Goal: Information Seeking & Learning: Learn about a topic

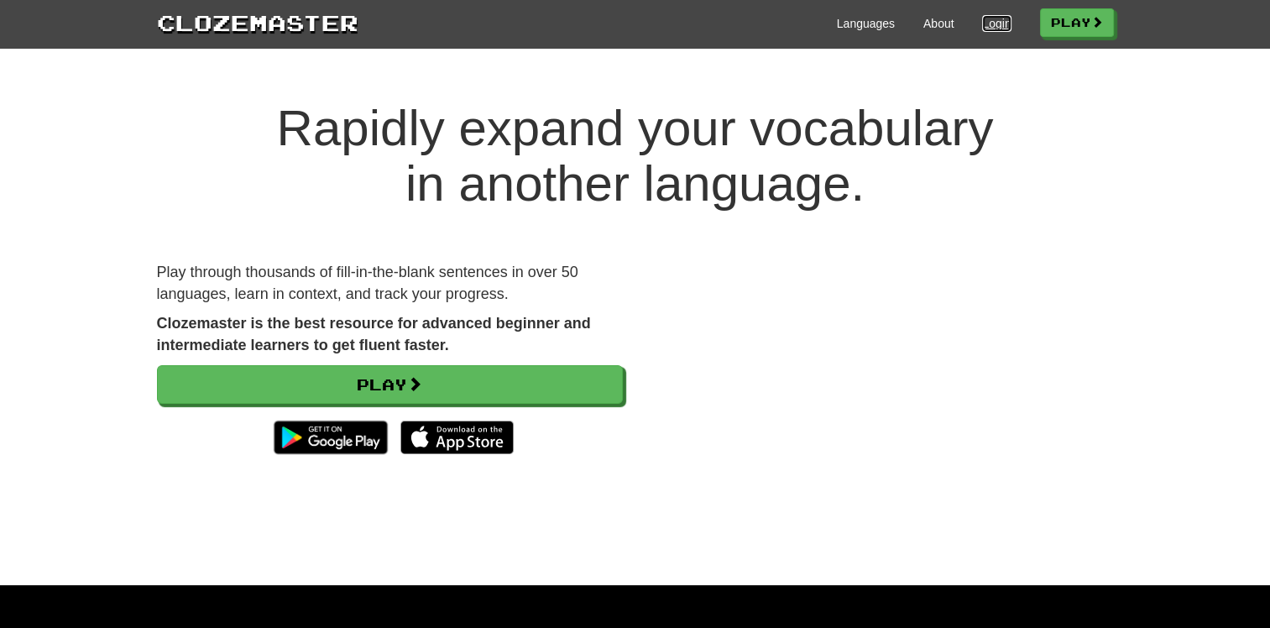
click at [983, 20] on link "Login" at bounding box center [996, 23] width 29 height 17
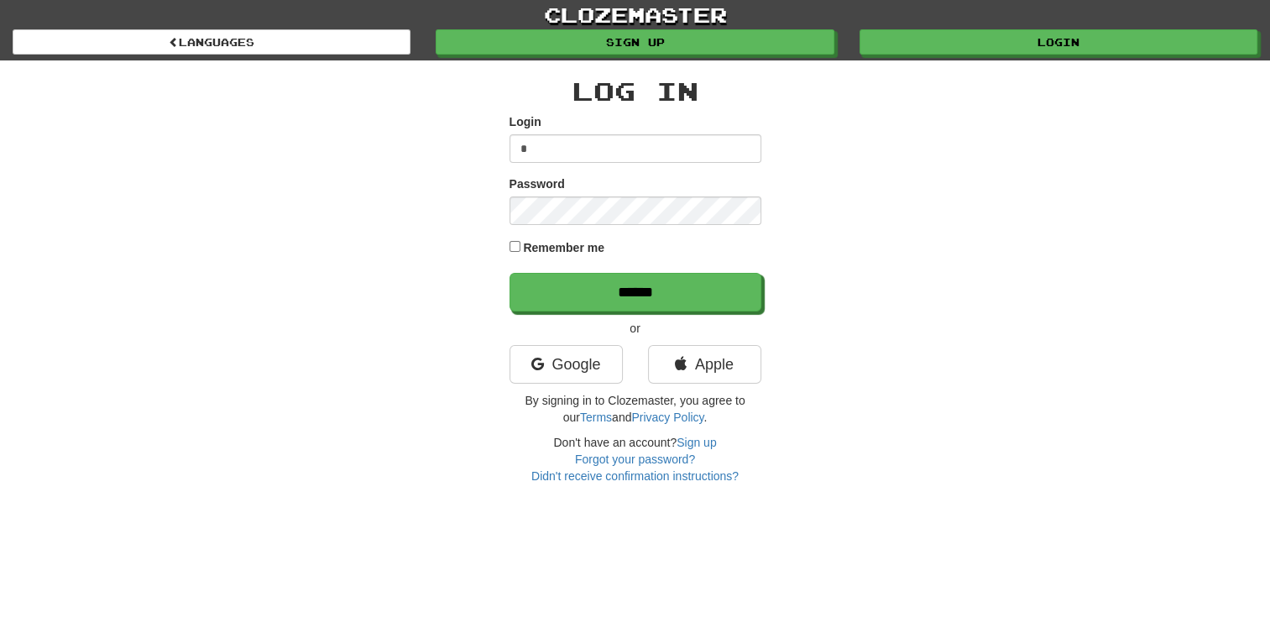
type input "**********"
click at [509, 273] on input "******" at bounding box center [635, 292] width 252 height 39
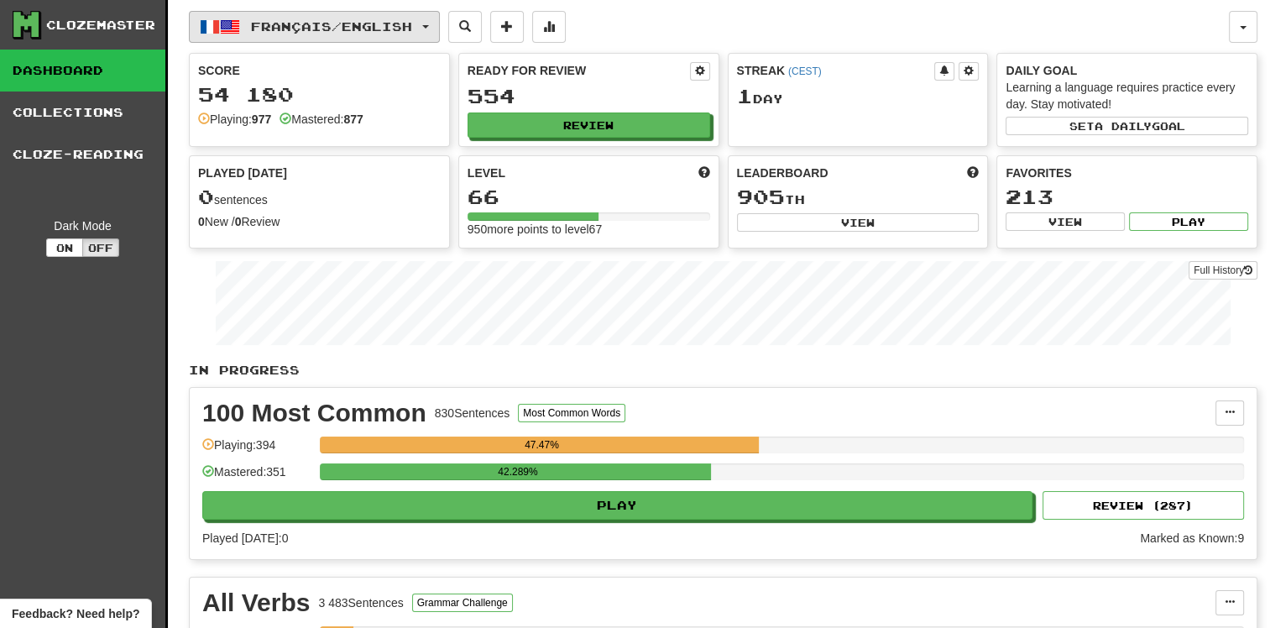
click at [432, 22] on button "Français / English" at bounding box center [314, 27] width 251 height 32
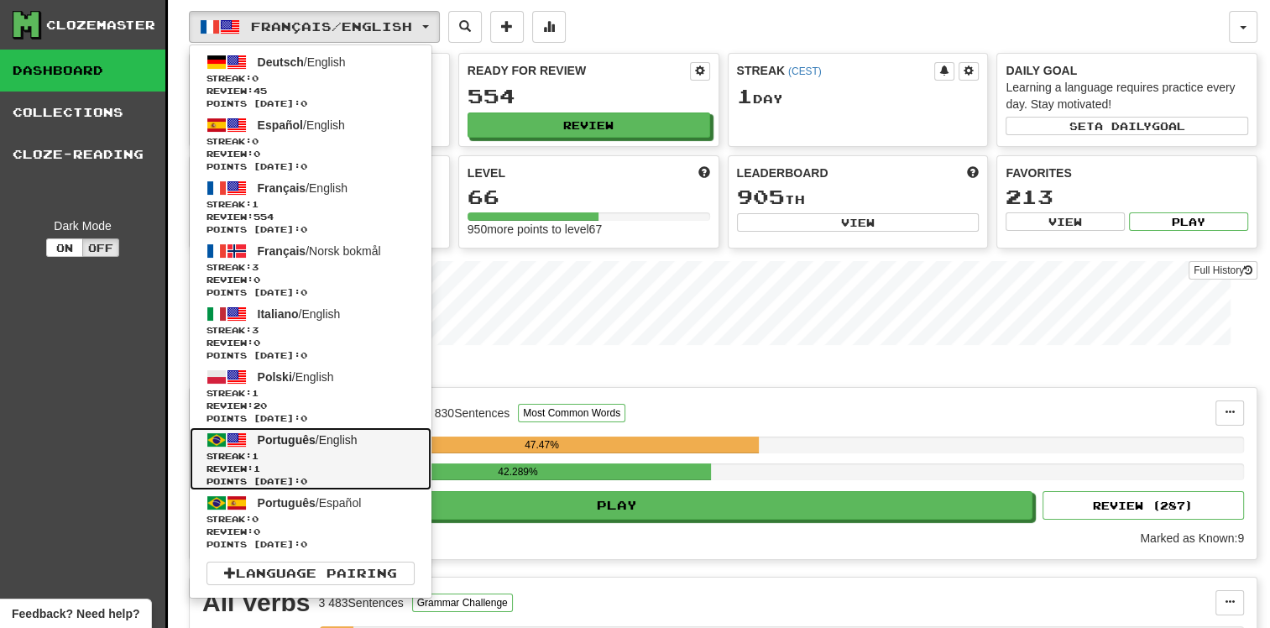
click at [383, 459] on span "Streak: 1" at bounding box center [310, 456] width 208 height 13
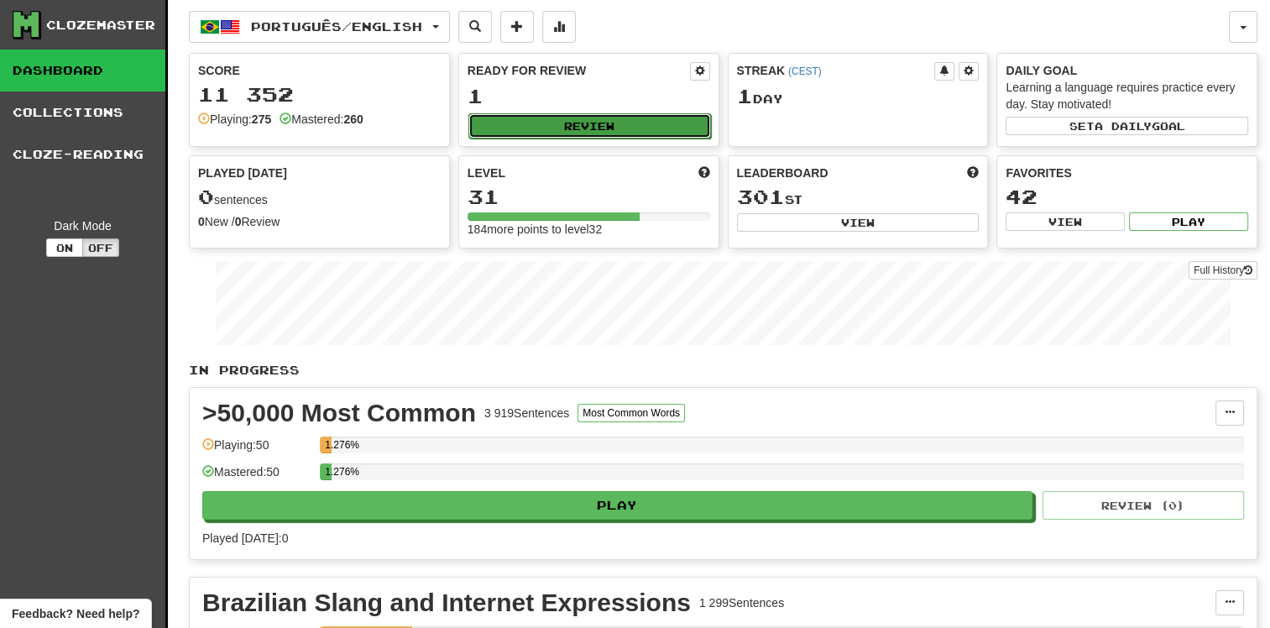
click at [621, 116] on button "Review" at bounding box center [589, 125] width 243 height 25
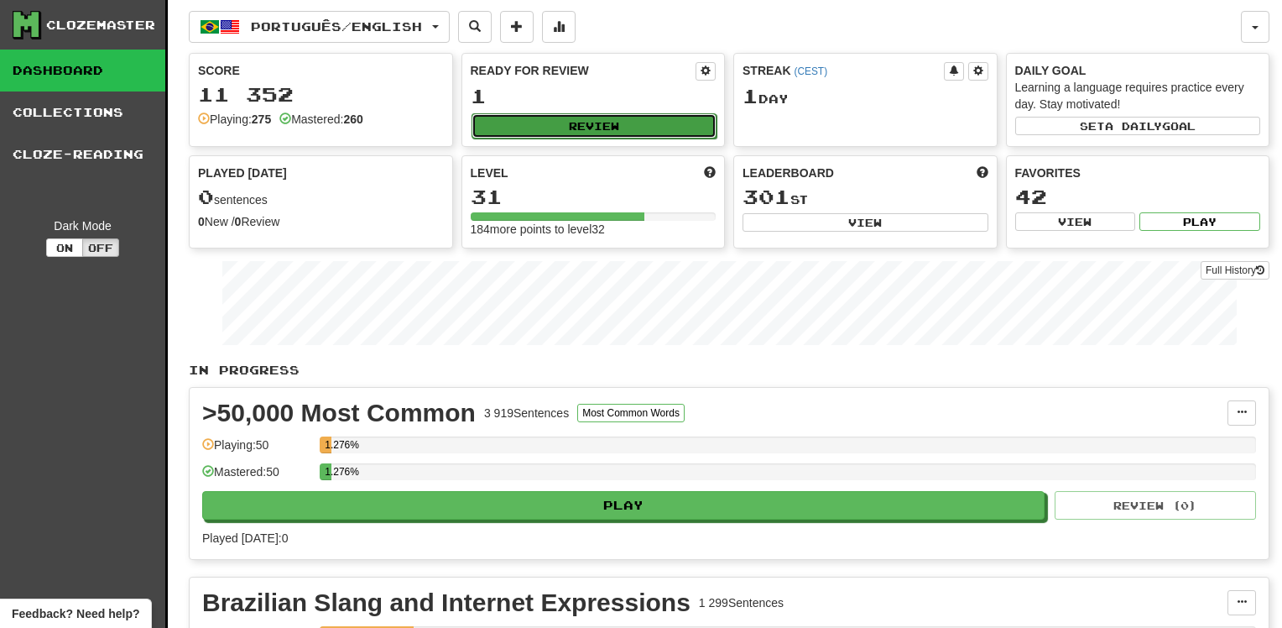
select select "**"
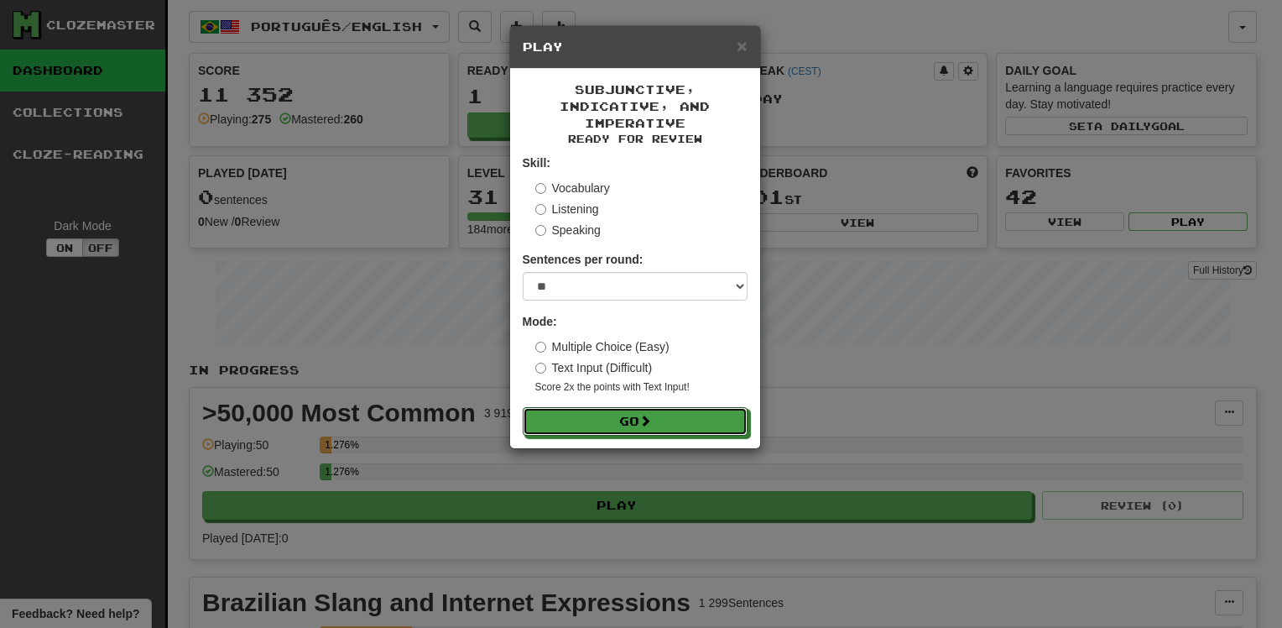
click at [623, 408] on form "Skill: Vocabulary Listening Speaking Sentences per round: * ** ** ** ** ** *** …" at bounding box center [635, 294] width 225 height 281
click at [620, 424] on button "Go" at bounding box center [636, 422] width 225 height 29
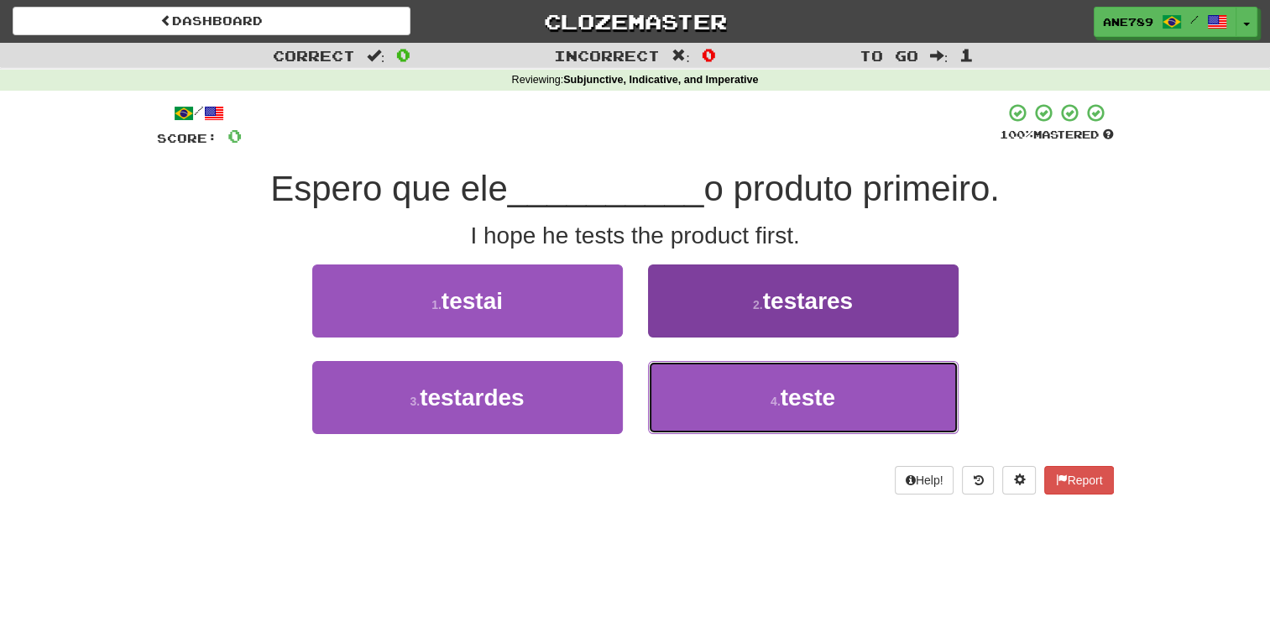
drag, startPoint x: 764, startPoint y: 409, endPoint x: 749, endPoint y: 404, distance: 15.7
click at [755, 404] on button "4 . teste" at bounding box center [803, 397] width 310 height 73
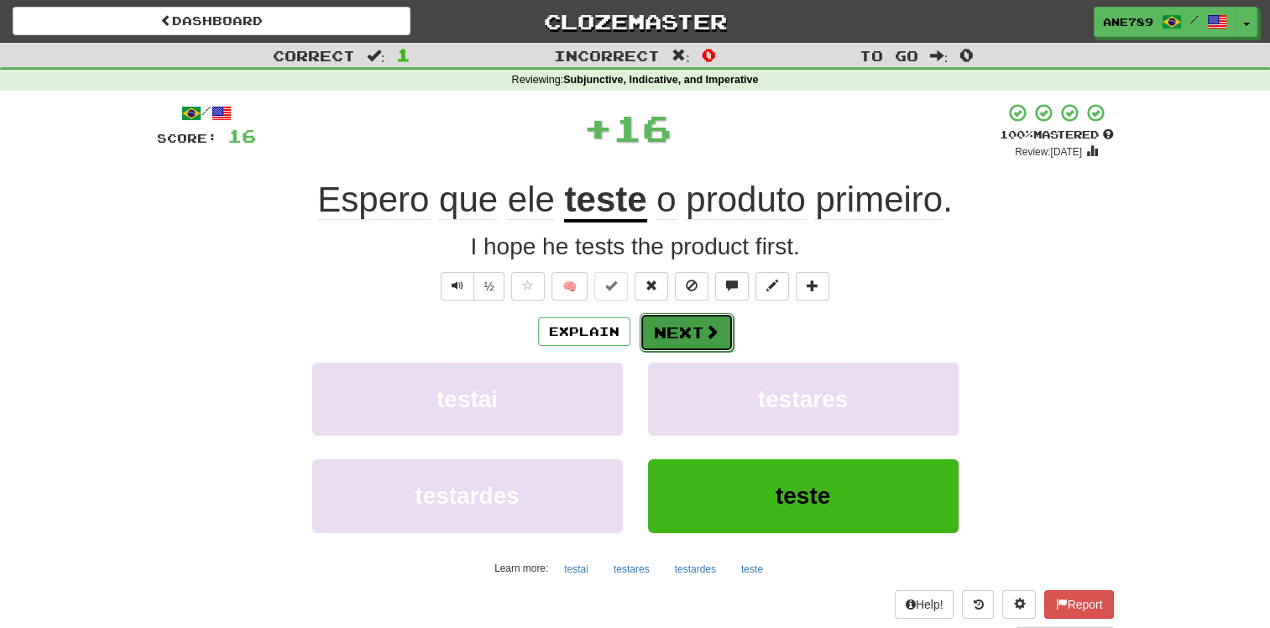
click at [698, 334] on button "Next" at bounding box center [686, 332] width 94 height 39
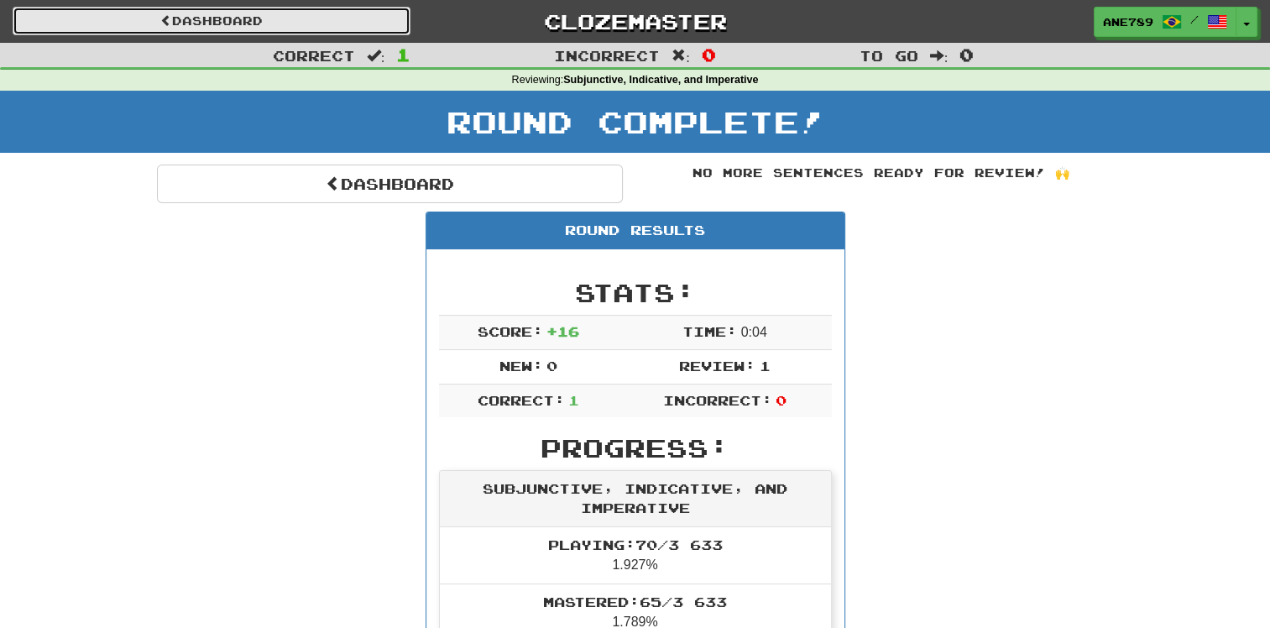
click at [346, 13] on link "Dashboard" at bounding box center [212, 21] width 398 height 29
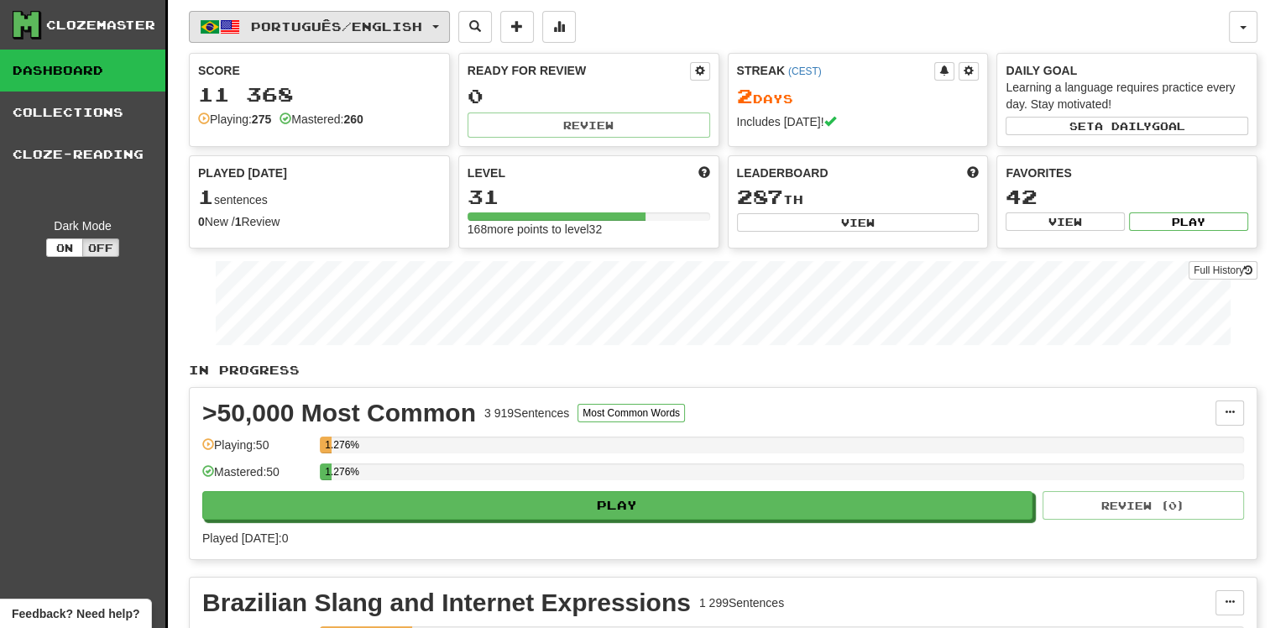
click at [441, 28] on button "Português / English" at bounding box center [319, 27] width 261 height 32
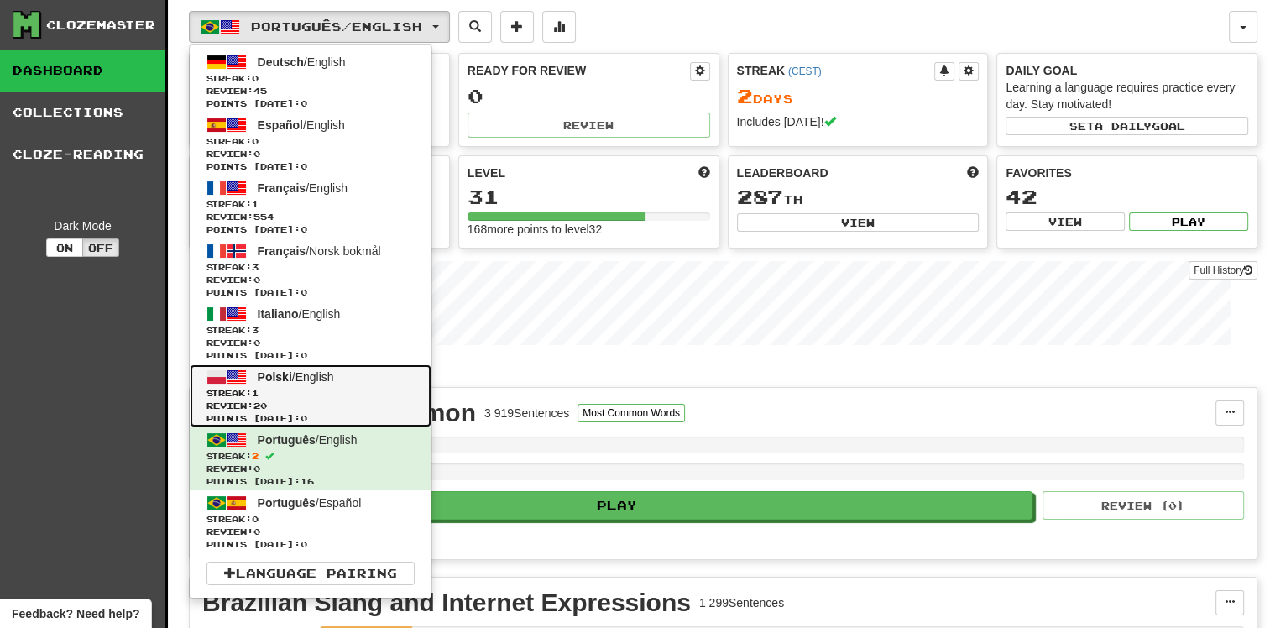
click at [358, 401] on span "Review: 20" at bounding box center [310, 405] width 208 height 13
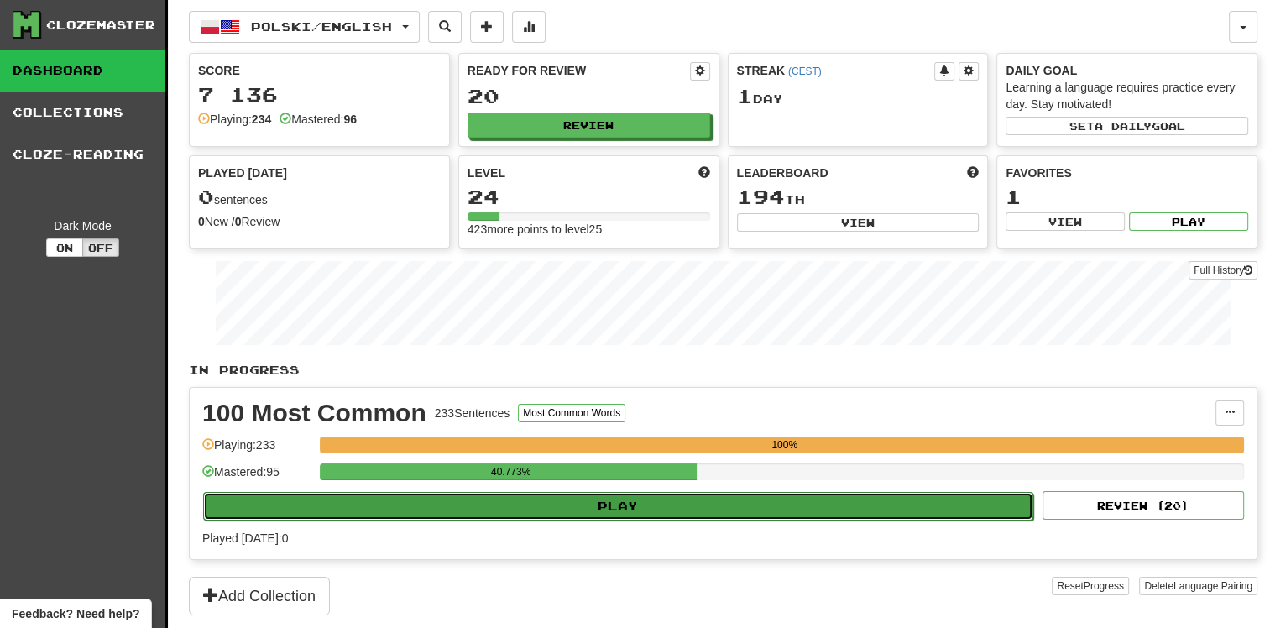
drag, startPoint x: 614, startPoint y: 512, endPoint x: 603, endPoint y: 509, distance: 12.2
click at [603, 509] on button "Play" at bounding box center [618, 506] width 830 height 29
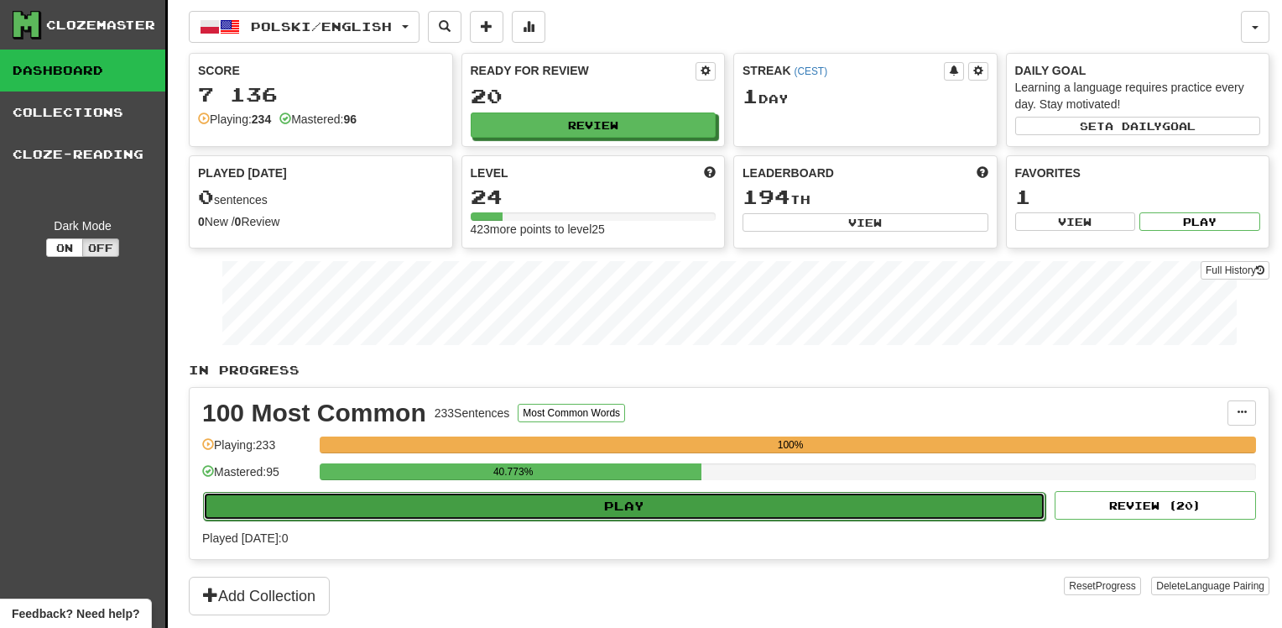
select select "**"
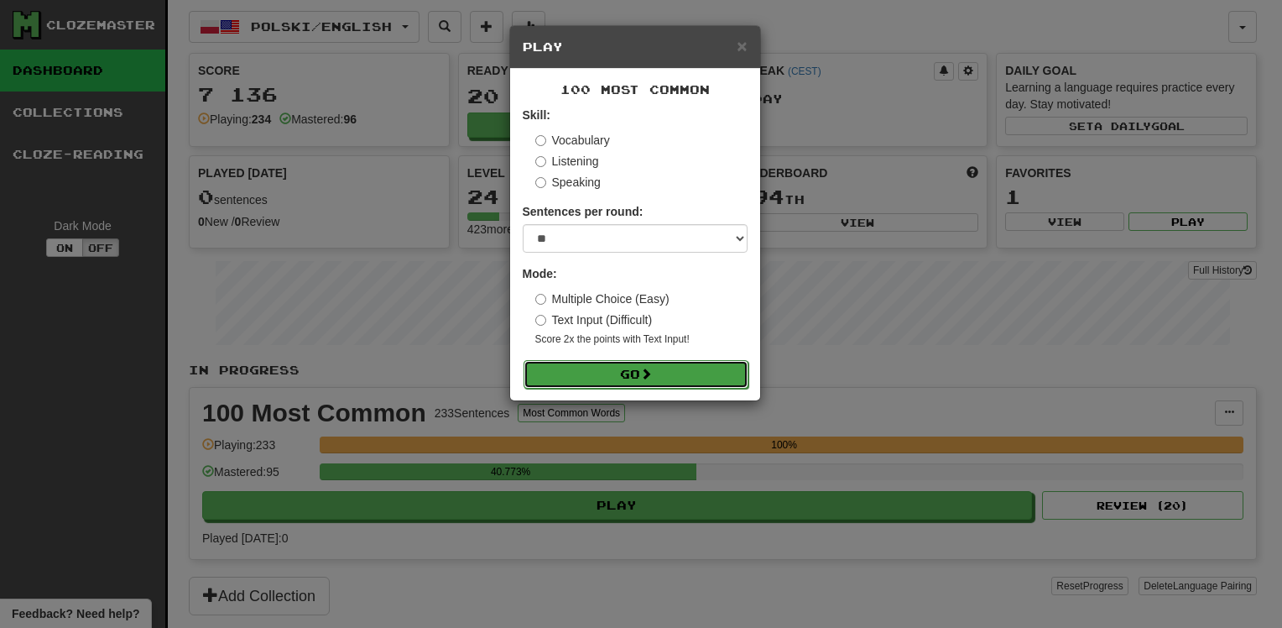
click at [644, 361] on button "Go" at bounding box center [636, 374] width 225 height 29
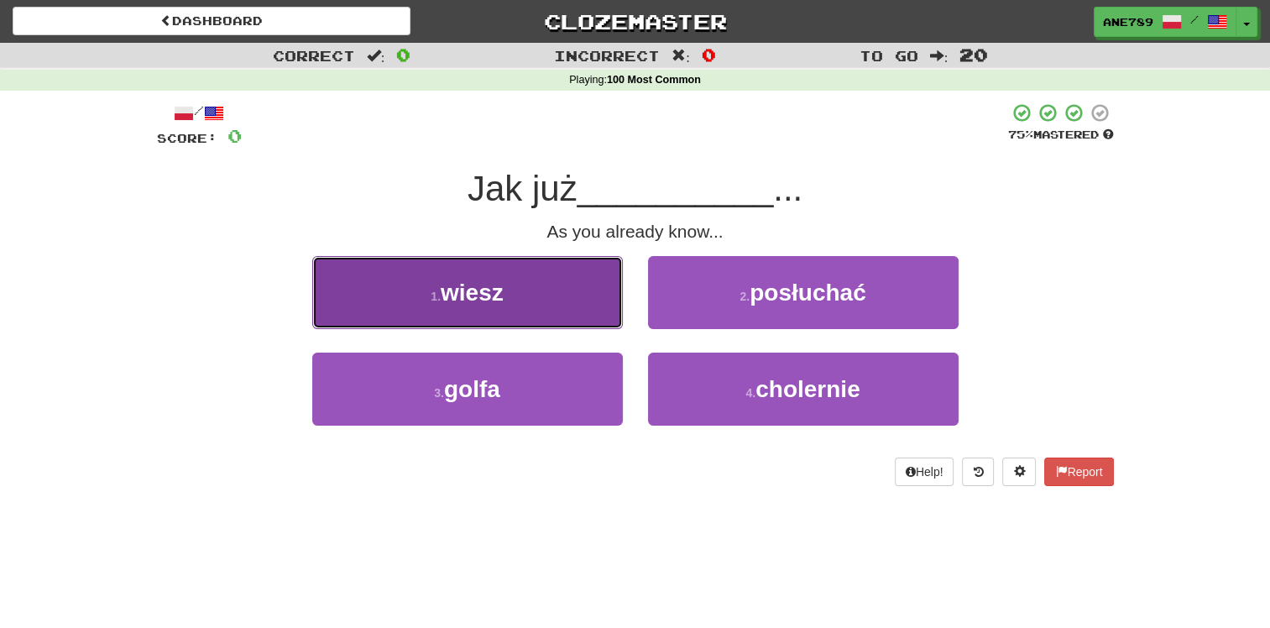
click at [562, 295] on button "1 . wiesz" at bounding box center [467, 292] width 310 height 73
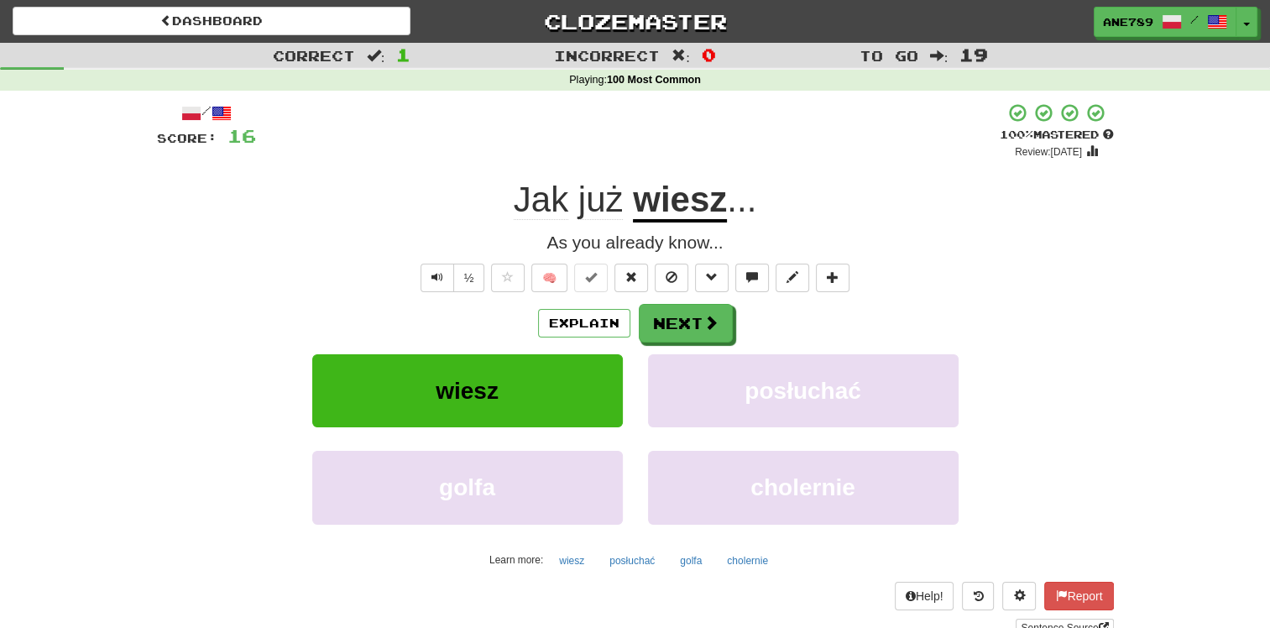
click at [550, 200] on span "Jak" at bounding box center [541, 200] width 55 height 40
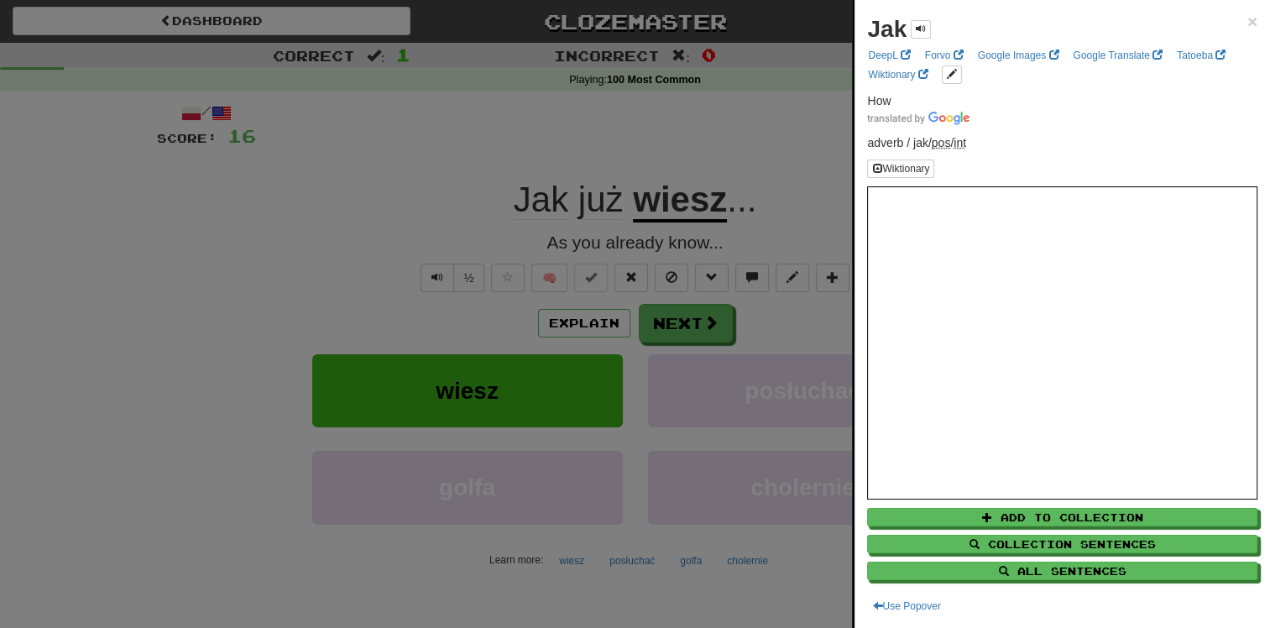
click at [424, 233] on div at bounding box center [635, 314] width 1270 height 628
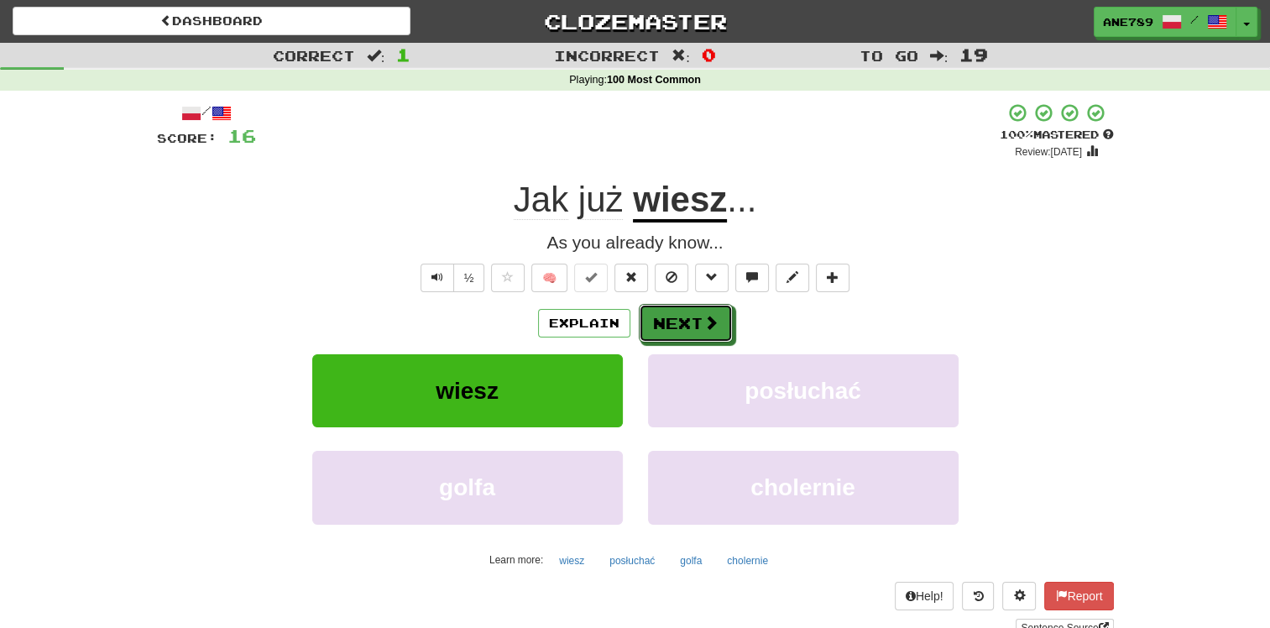
click at [714, 331] on button "Next" at bounding box center [686, 323] width 94 height 39
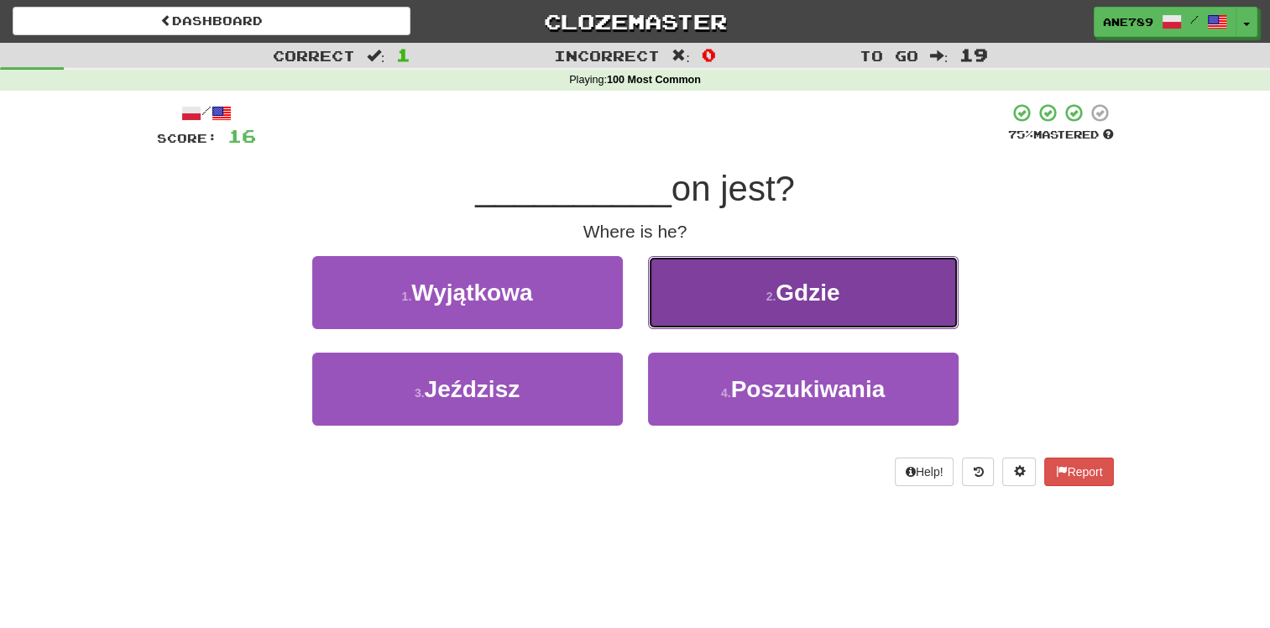
click at [767, 286] on button "2 . Gdzie" at bounding box center [803, 292] width 310 height 73
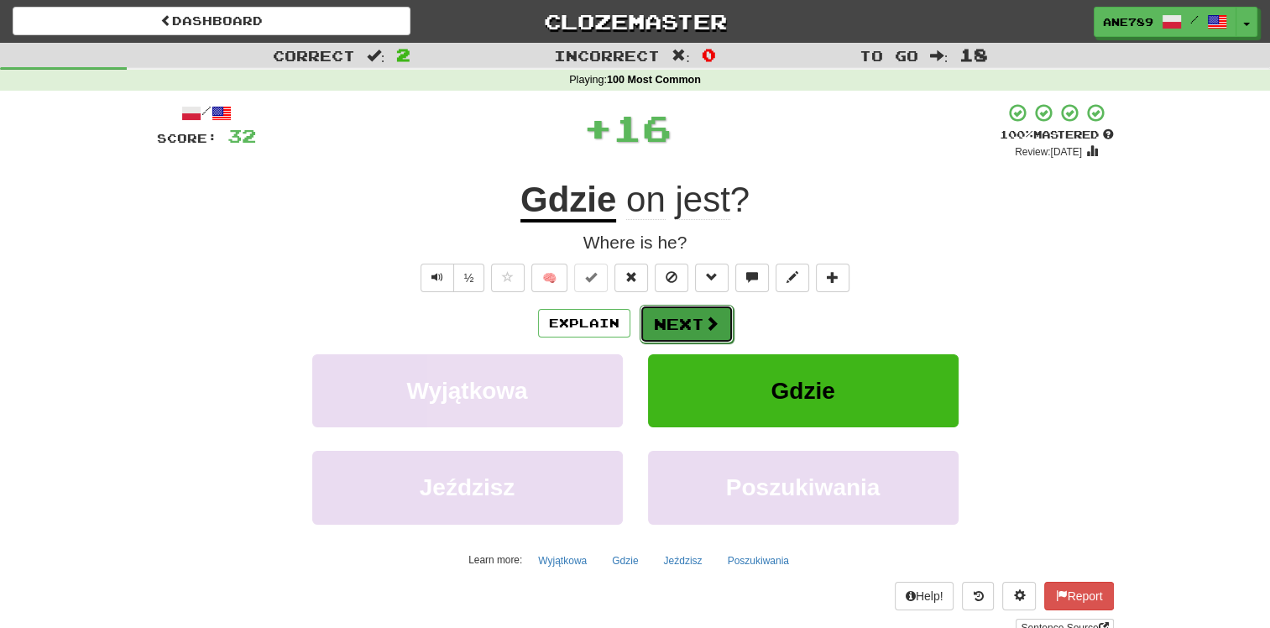
click at [681, 324] on button "Next" at bounding box center [686, 324] width 94 height 39
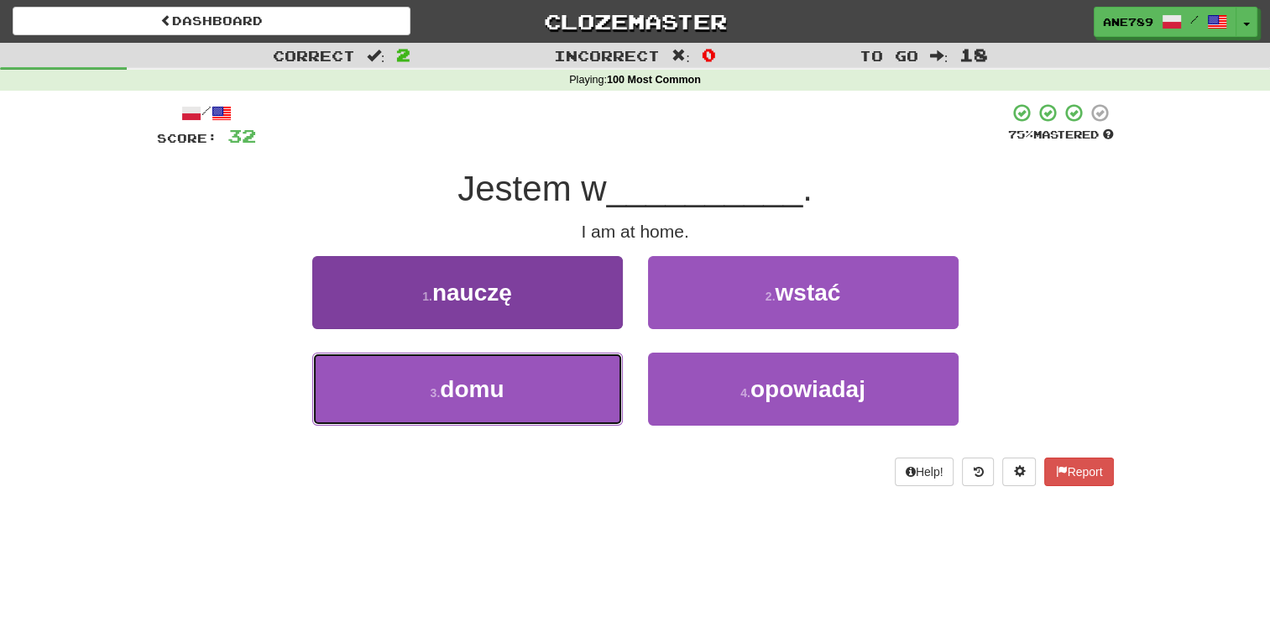
click at [579, 391] on button "3 . domu" at bounding box center [467, 388] width 310 height 73
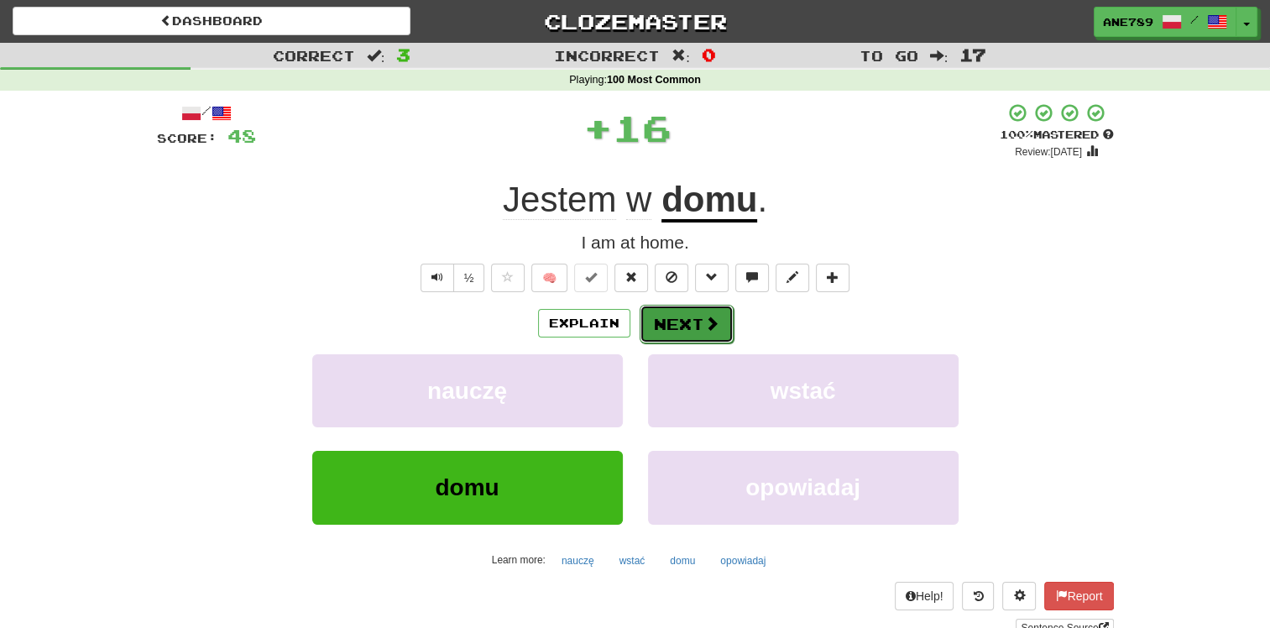
click at [691, 312] on button "Next" at bounding box center [686, 324] width 94 height 39
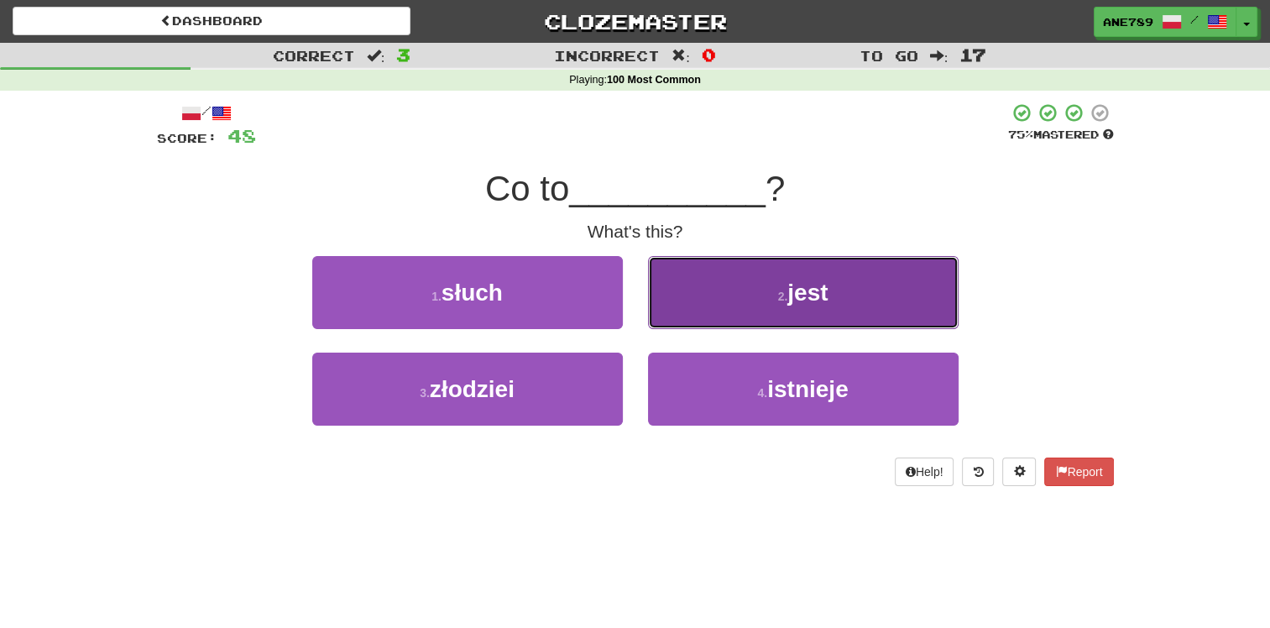
click at [692, 312] on button "2 . jest" at bounding box center [803, 292] width 310 height 73
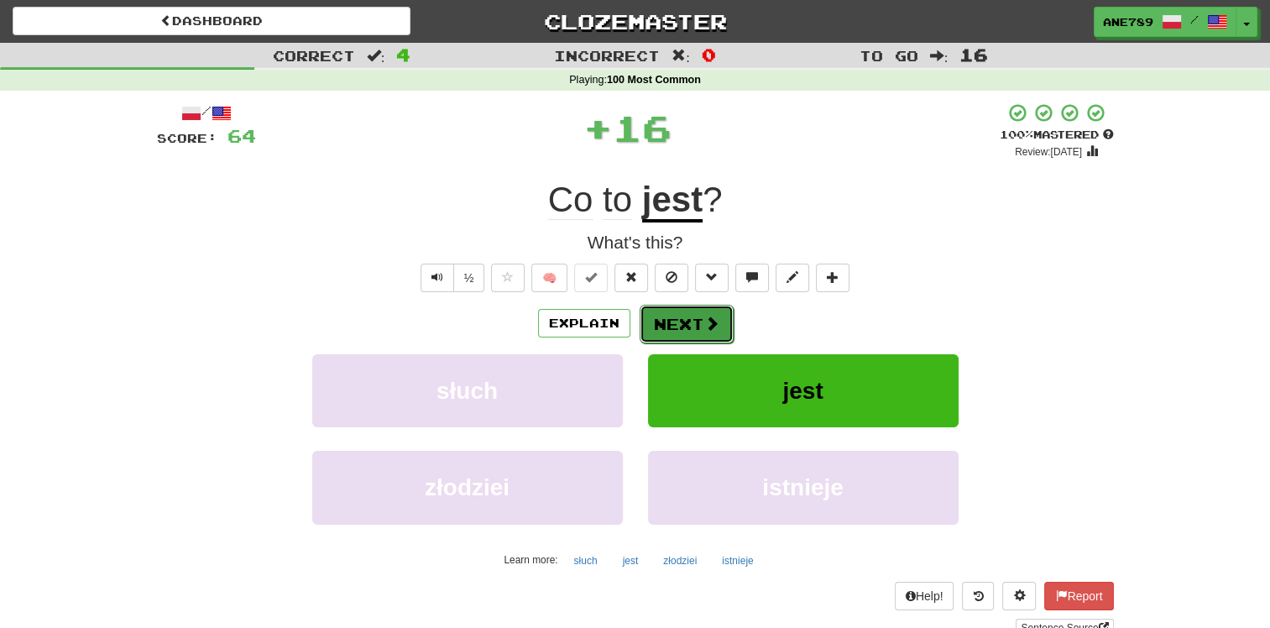
click at [702, 334] on button "Next" at bounding box center [686, 324] width 94 height 39
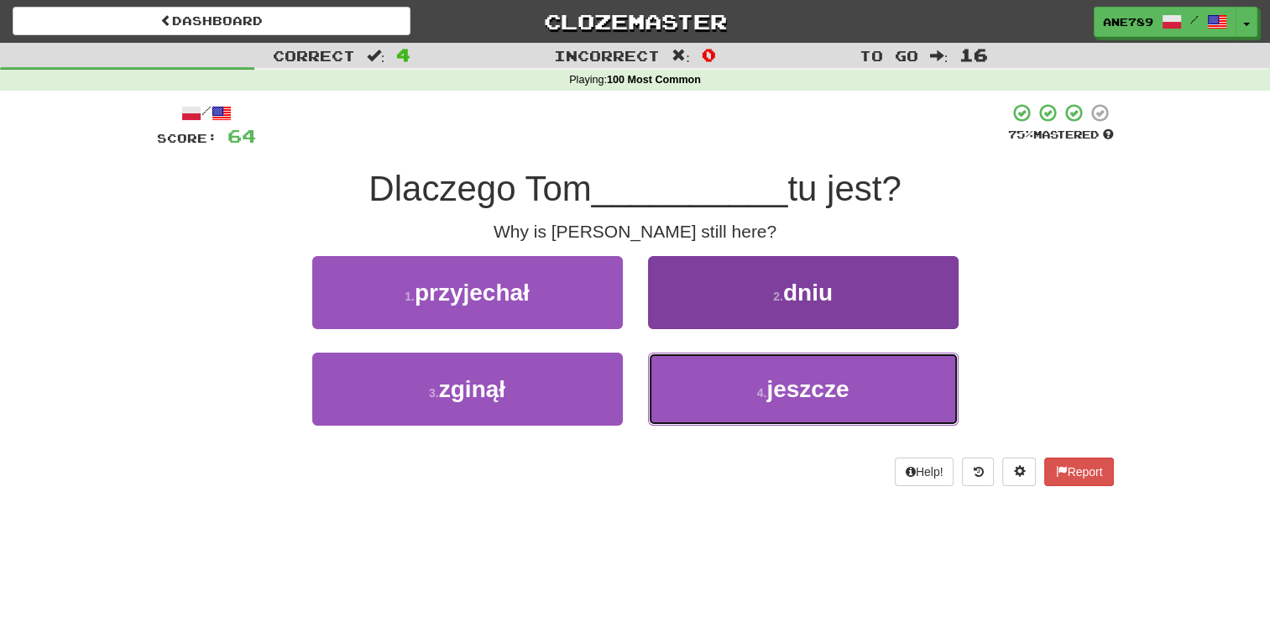
click at [712, 369] on button "4 . jeszcze" at bounding box center [803, 388] width 310 height 73
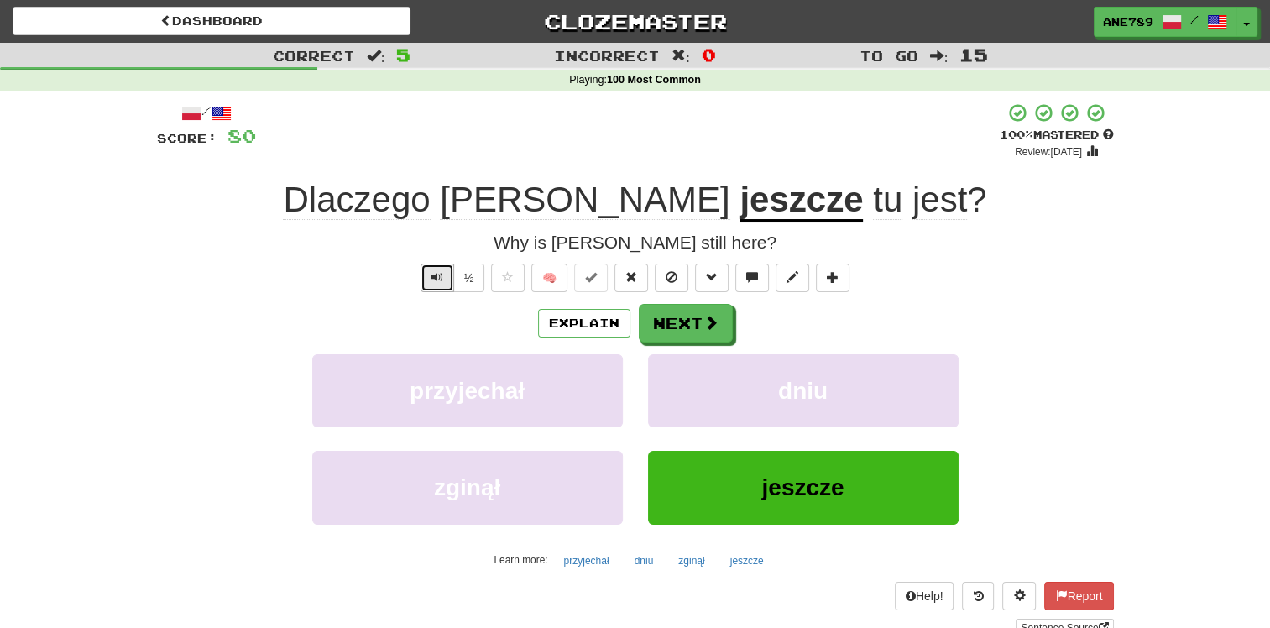
drag, startPoint x: 433, startPoint y: 277, endPoint x: 450, endPoint y: 291, distance: 22.0
click at [434, 277] on span "Text-to-speech controls" at bounding box center [437, 277] width 12 height 12
click at [700, 327] on button "Next" at bounding box center [686, 324] width 94 height 39
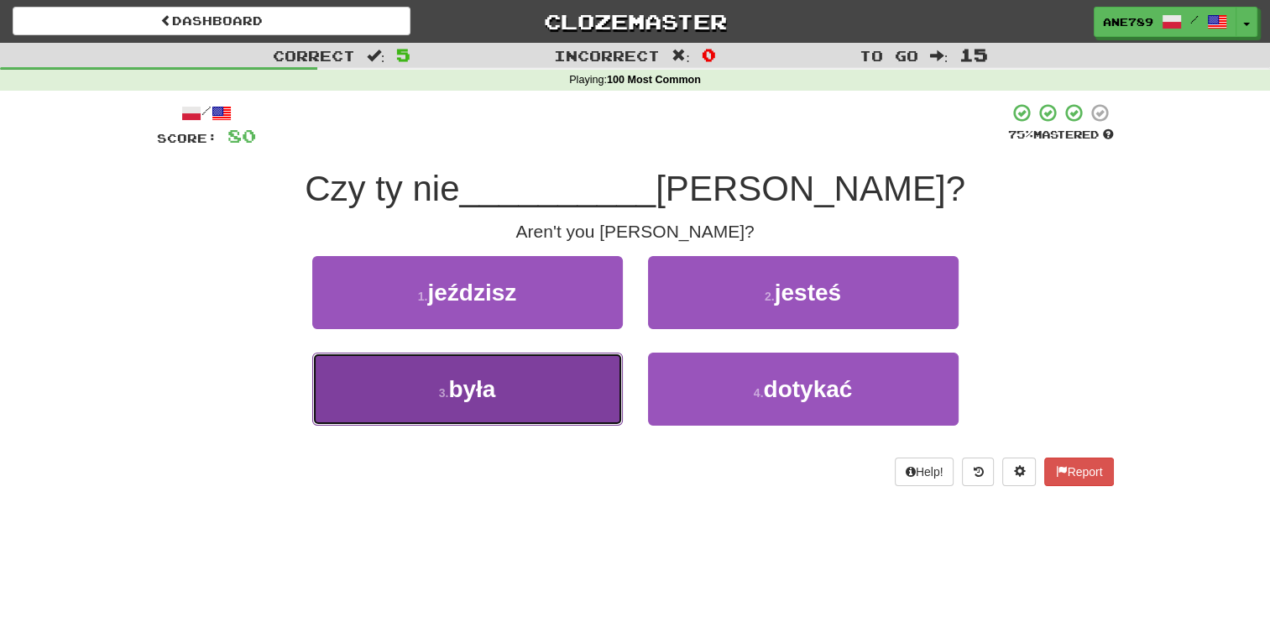
click at [588, 384] on button "3 . była" at bounding box center [467, 388] width 310 height 73
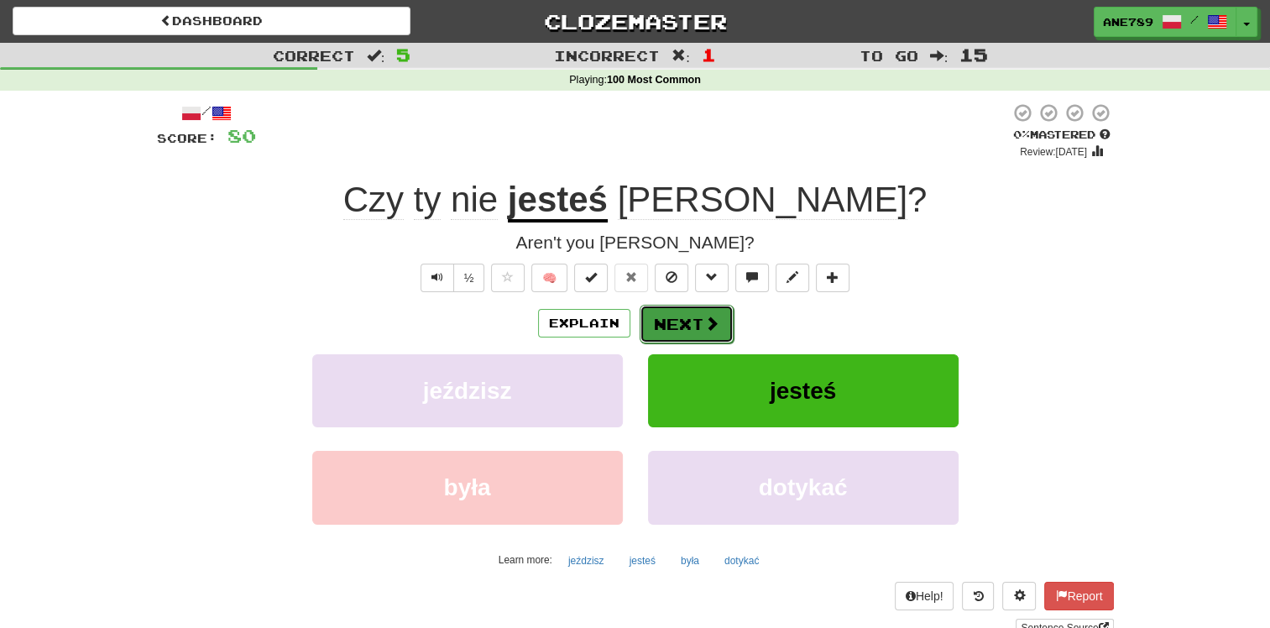
click at [668, 327] on button "Next" at bounding box center [686, 324] width 94 height 39
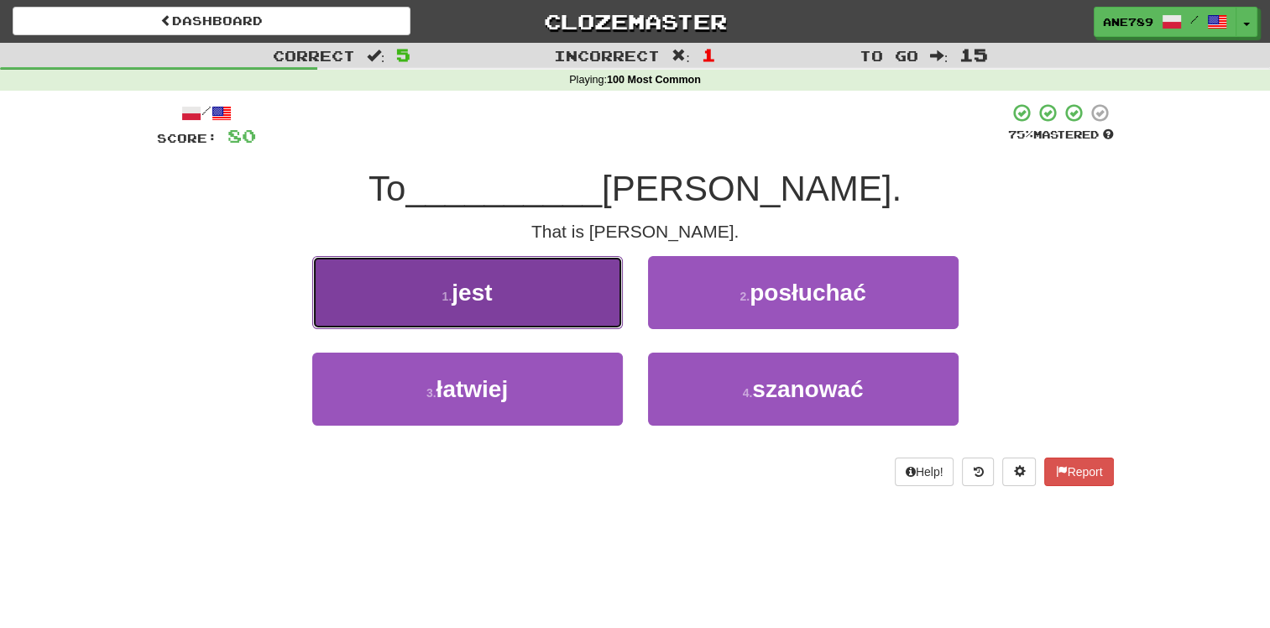
click at [594, 307] on button "1 . jest" at bounding box center [467, 292] width 310 height 73
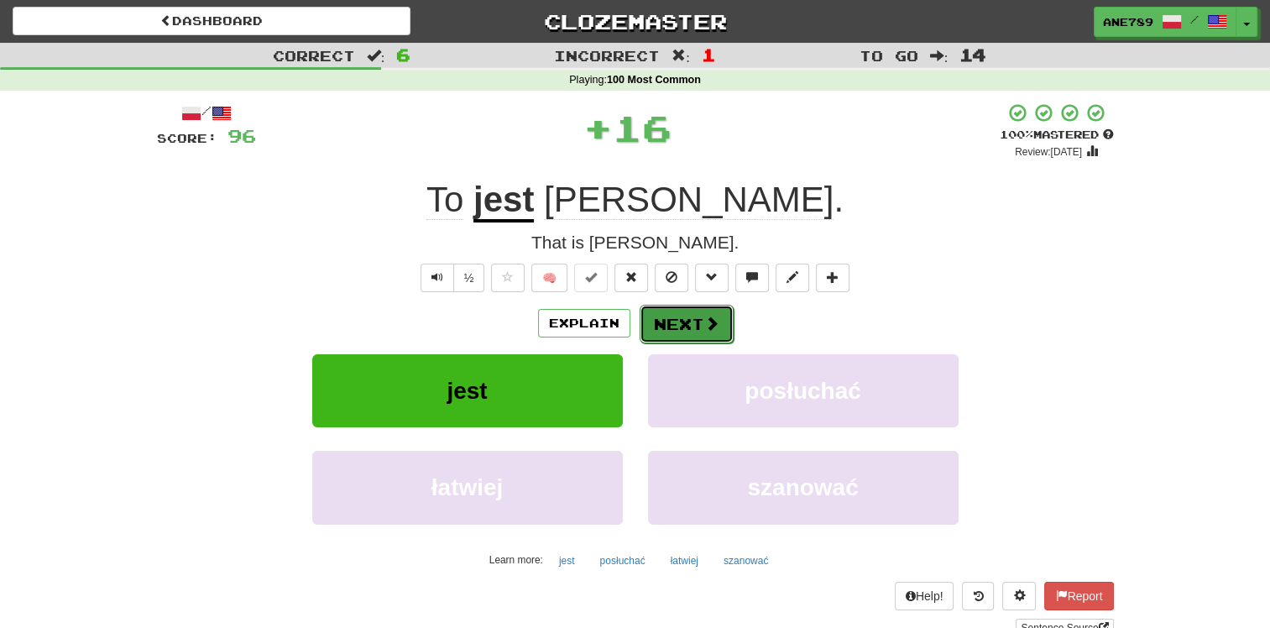
click at [711, 327] on span at bounding box center [711, 323] width 15 height 15
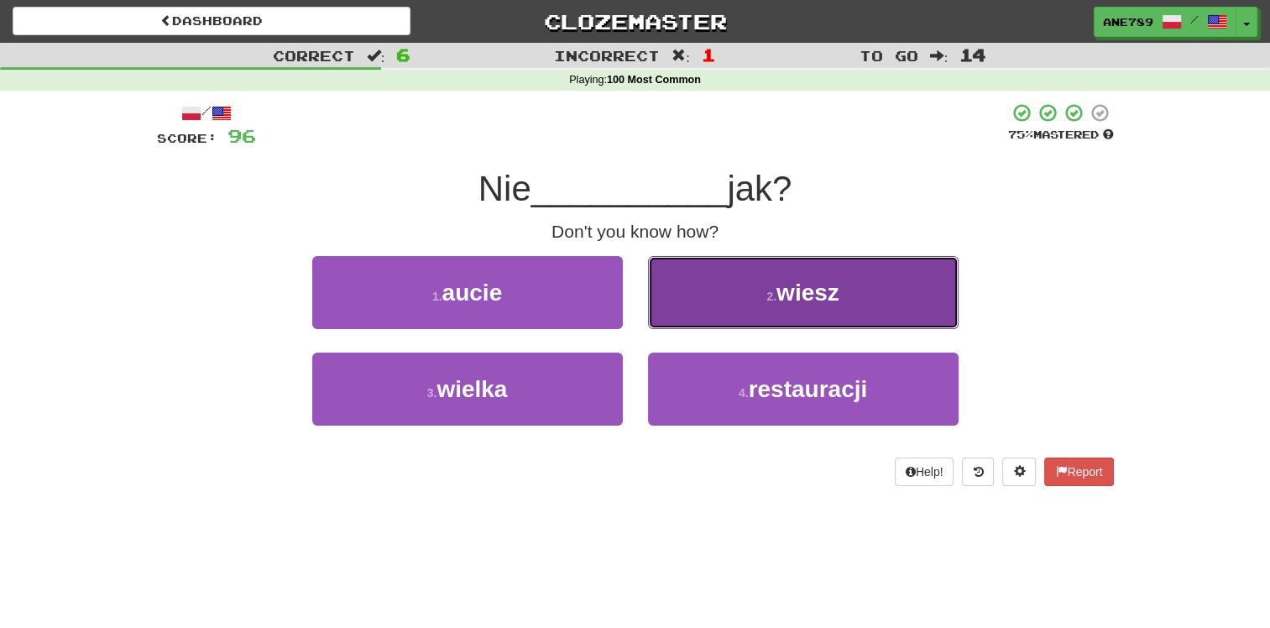
click at [730, 300] on button "2 . wiesz" at bounding box center [803, 292] width 310 height 73
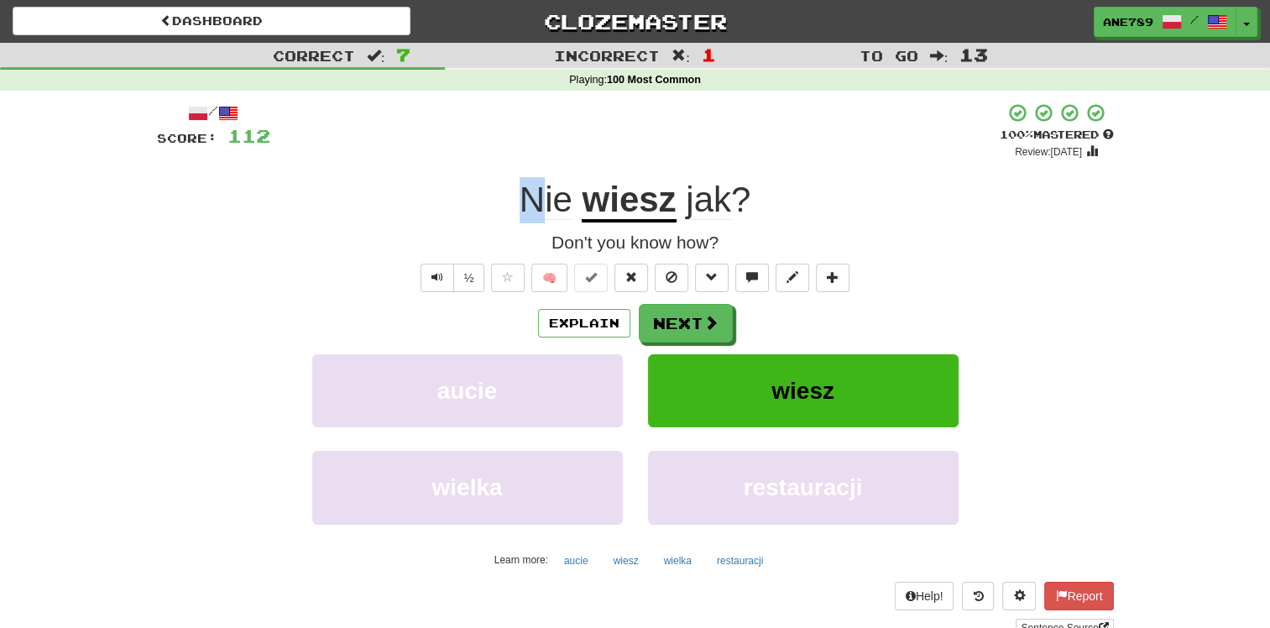
click at [534, 203] on span "Nie" at bounding box center [545, 200] width 53 height 40
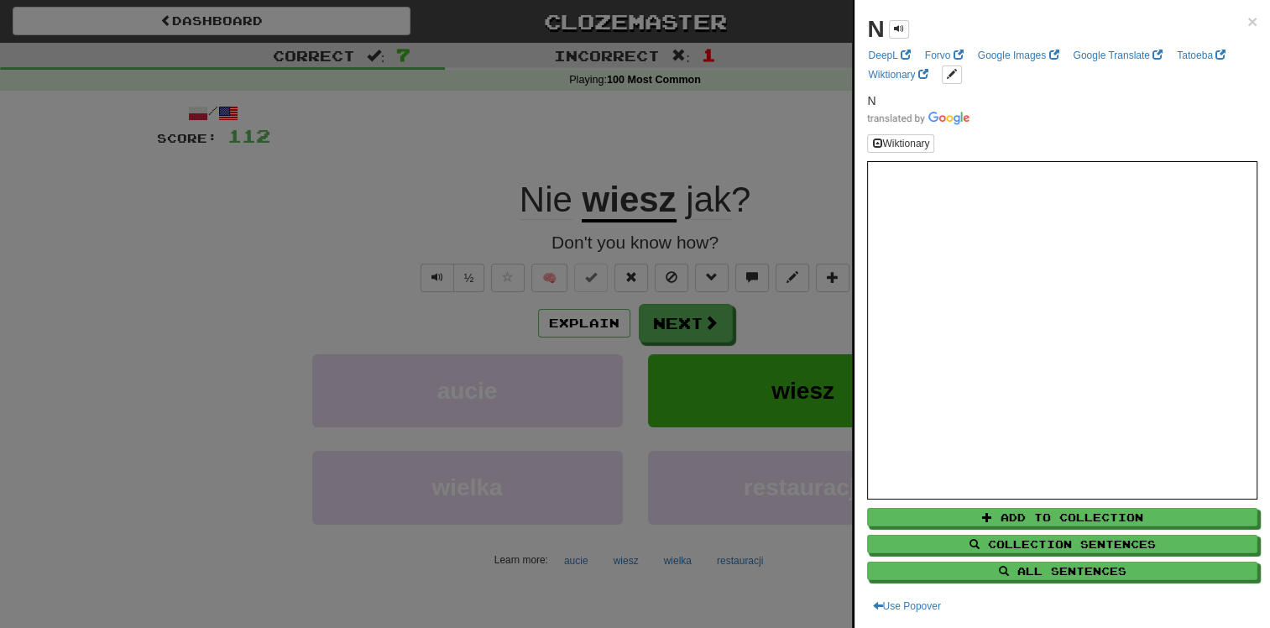
click at [495, 213] on div at bounding box center [635, 314] width 1270 height 628
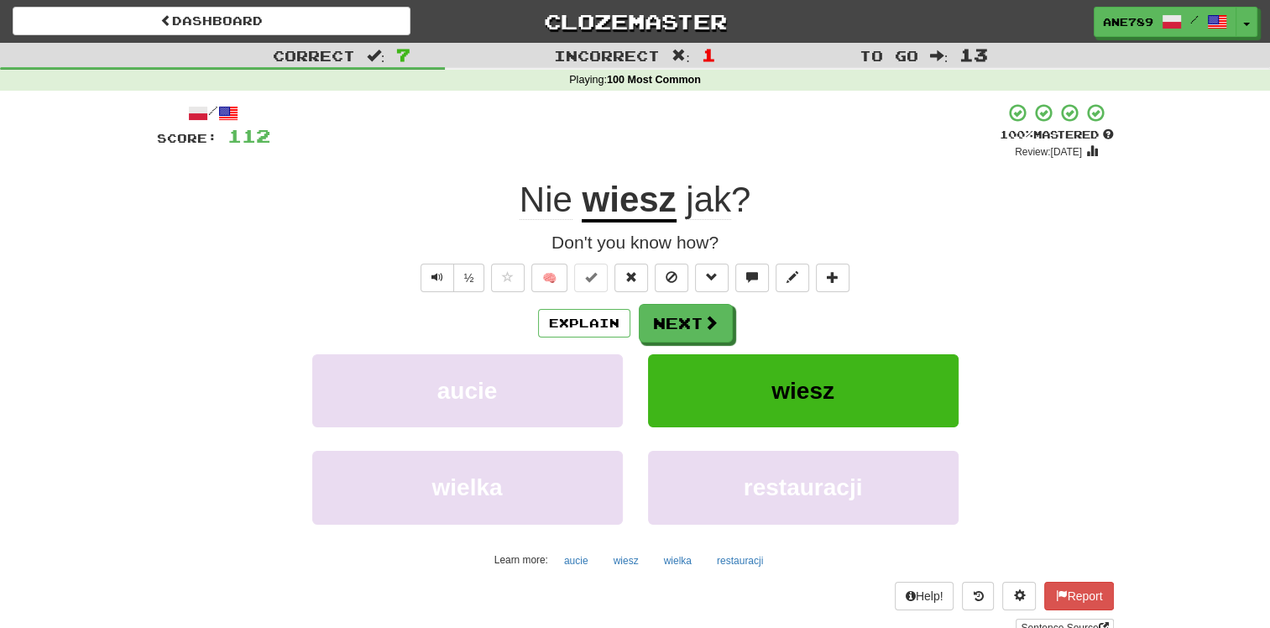
click at [556, 212] on span "Nie" at bounding box center [545, 200] width 53 height 40
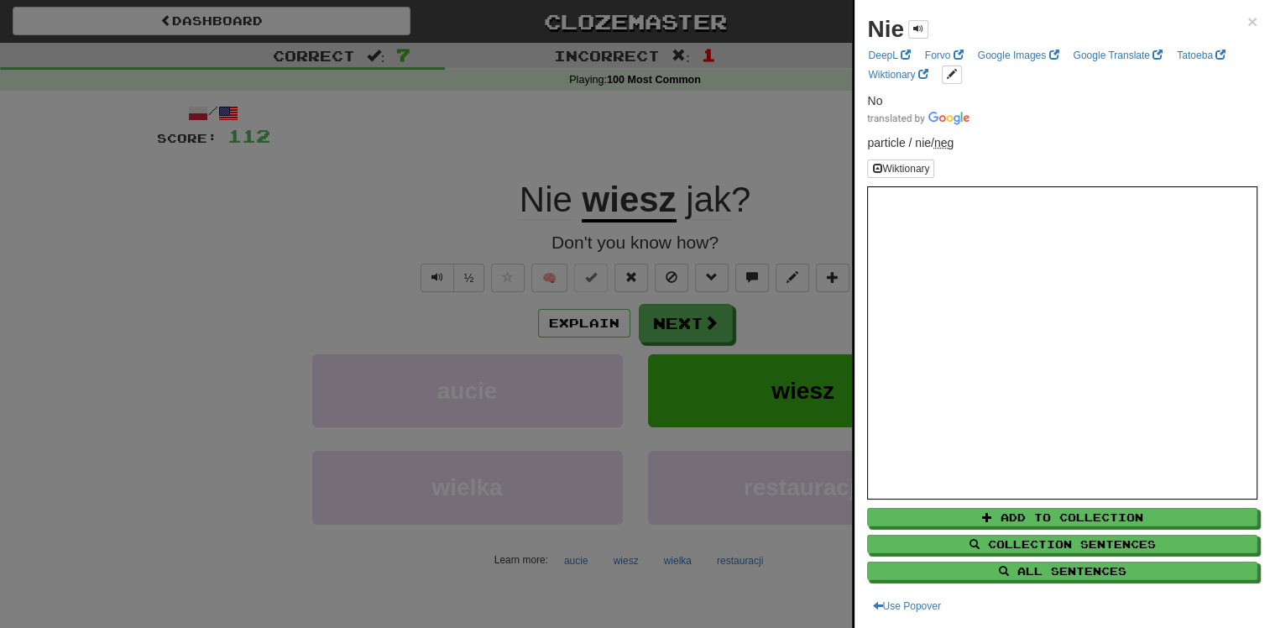
click at [481, 227] on div at bounding box center [635, 314] width 1270 height 628
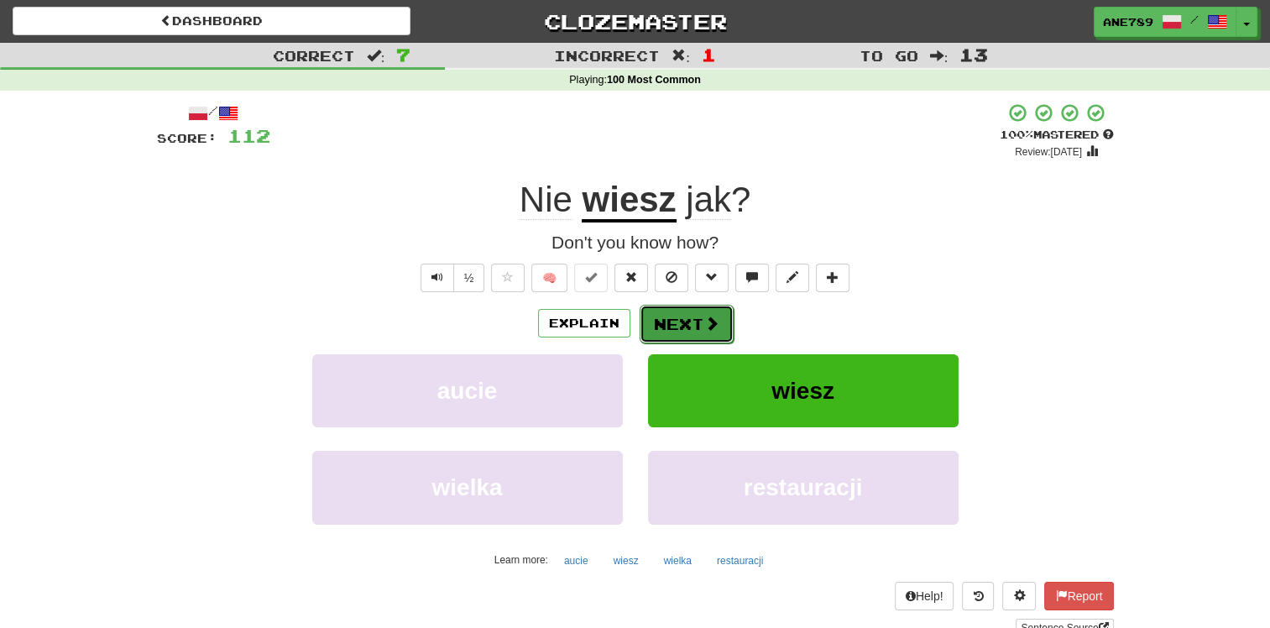
click at [705, 331] on span at bounding box center [711, 323] width 15 height 15
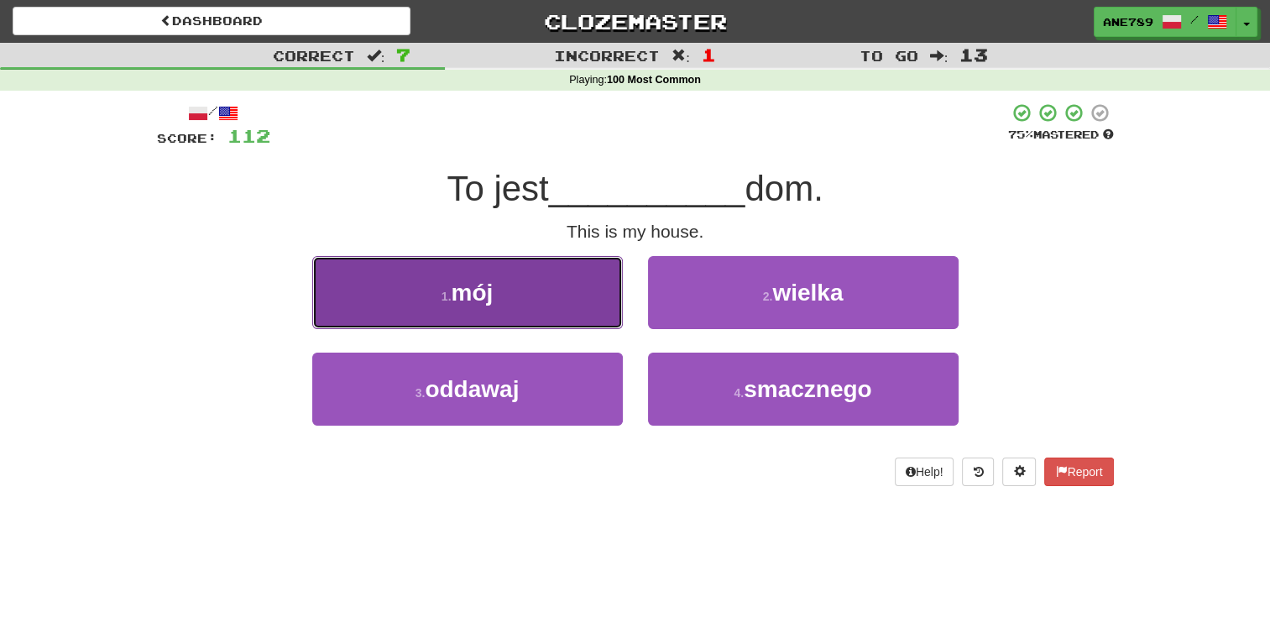
click at [560, 284] on button "1 . mój" at bounding box center [467, 292] width 310 height 73
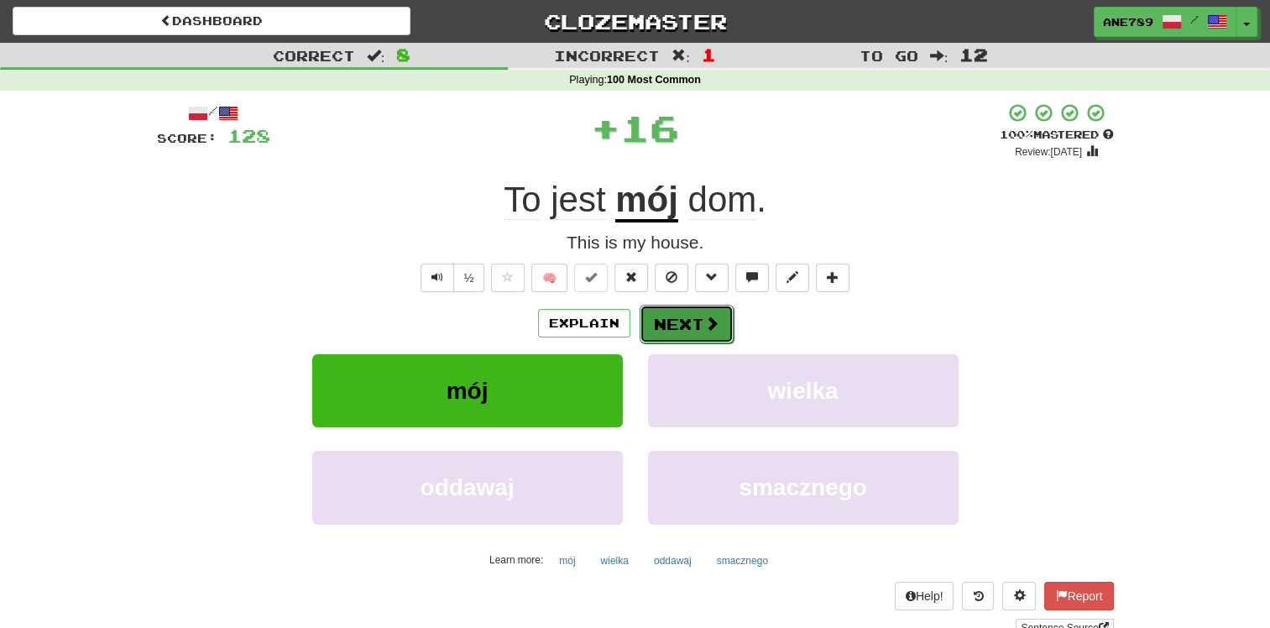
click at [691, 322] on button "Next" at bounding box center [686, 324] width 94 height 39
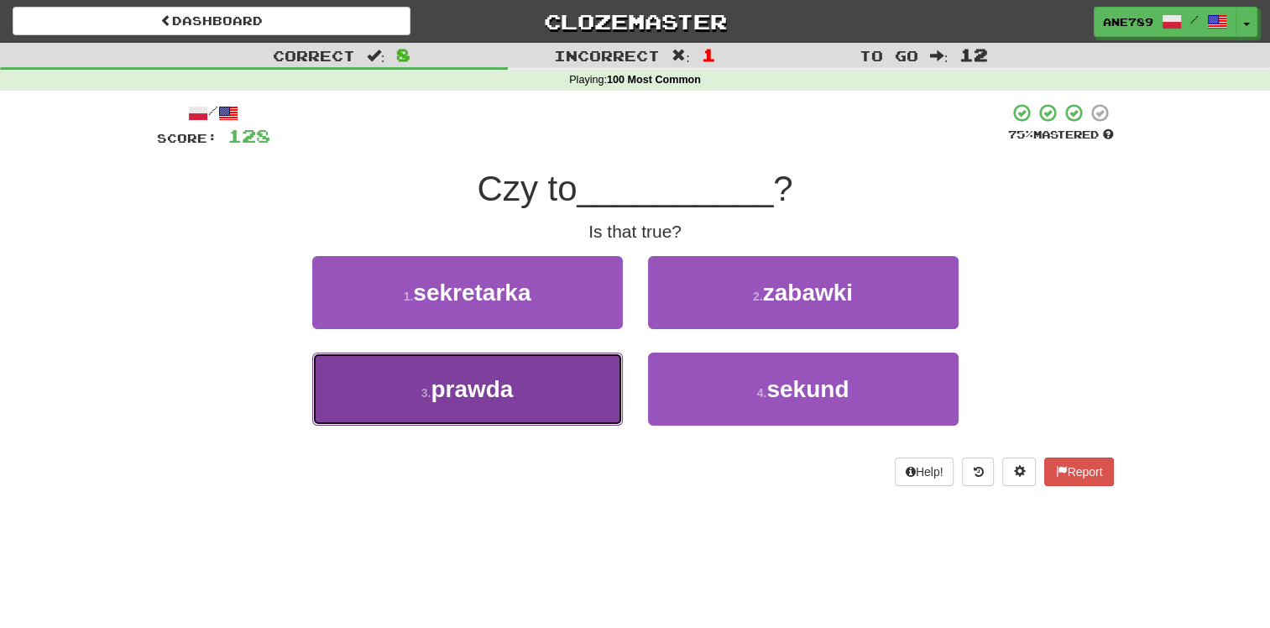
click at [571, 378] on button "3 . prawda" at bounding box center [467, 388] width 310 height 73
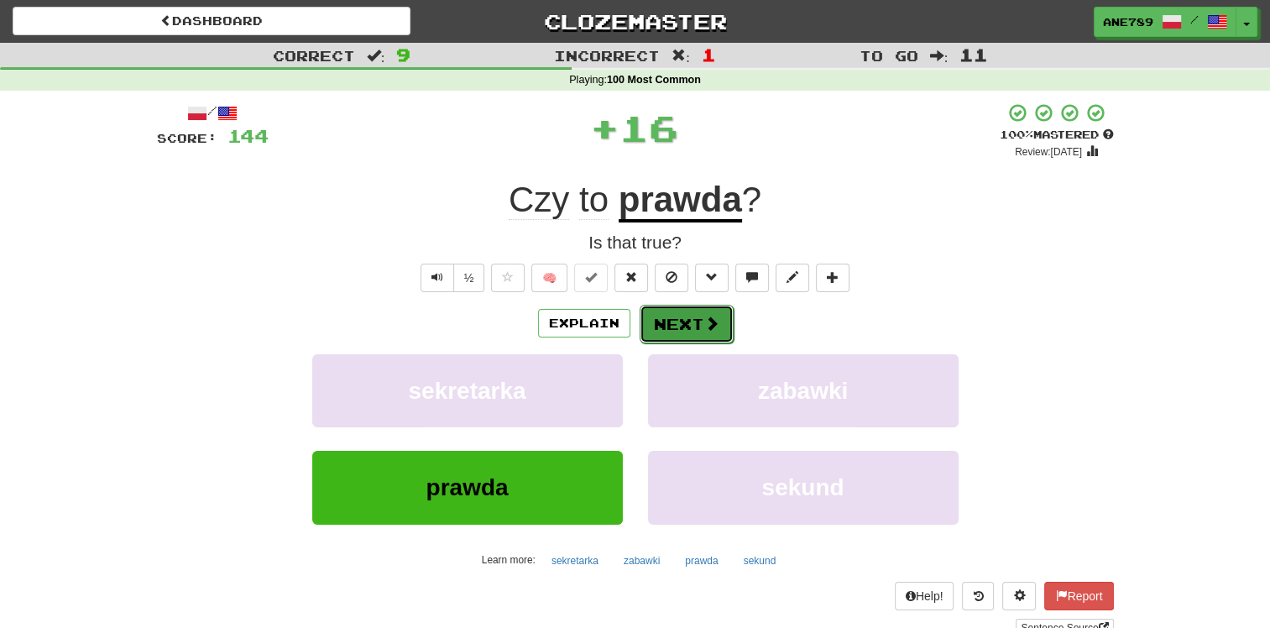
click at [675, 323] on button "Next" at bounding box center [686, 324] width 94 height 39
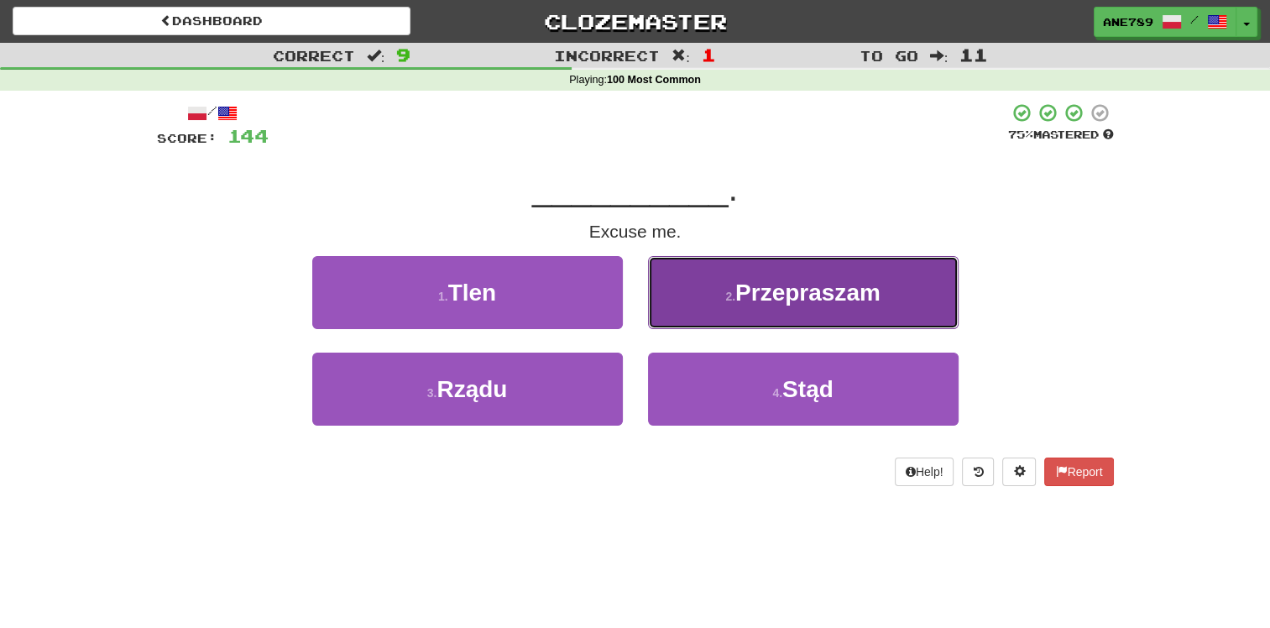
drag, startPoint x: 722, startPoint y: 308, endPoint x: 710, endPoint y: 313, distance: 12.8
click at [710, 313] on button "2 . Przepraszam" at bounding box center [803, 292] width 310 height 73
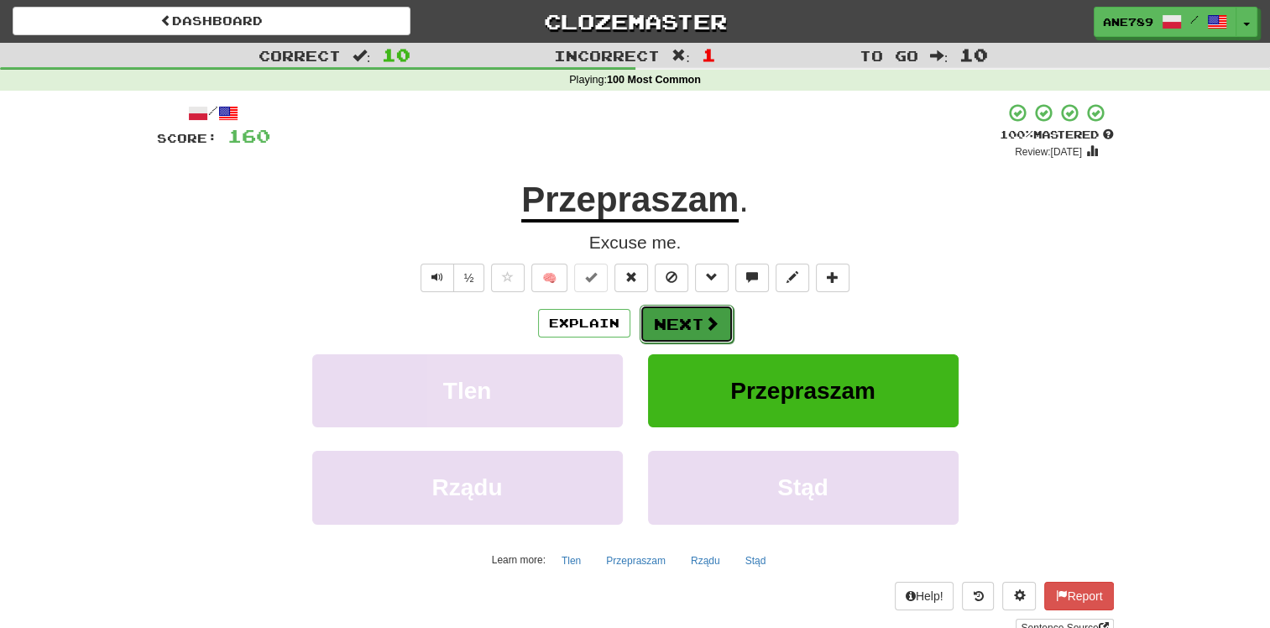
click at [676, 326] on button "Next" at bounding box center [686, 324] width 94 height 39
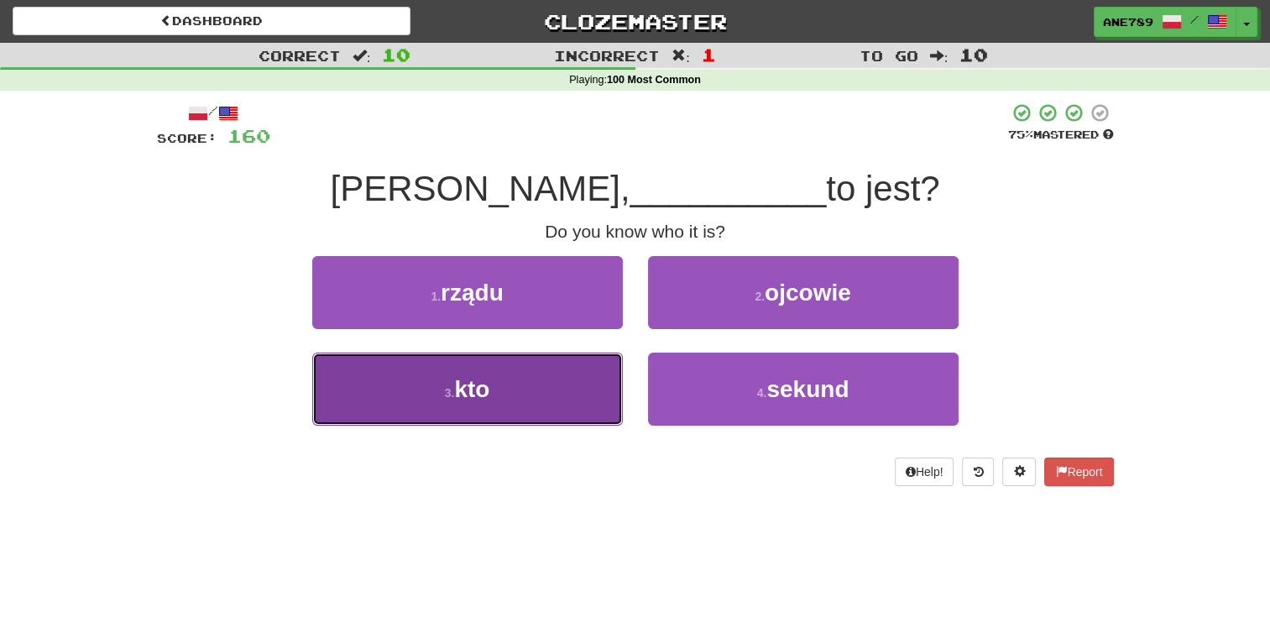
click at [529, 405] on button "3 . kto" at bounding box center [467, 388] width 310 height 73
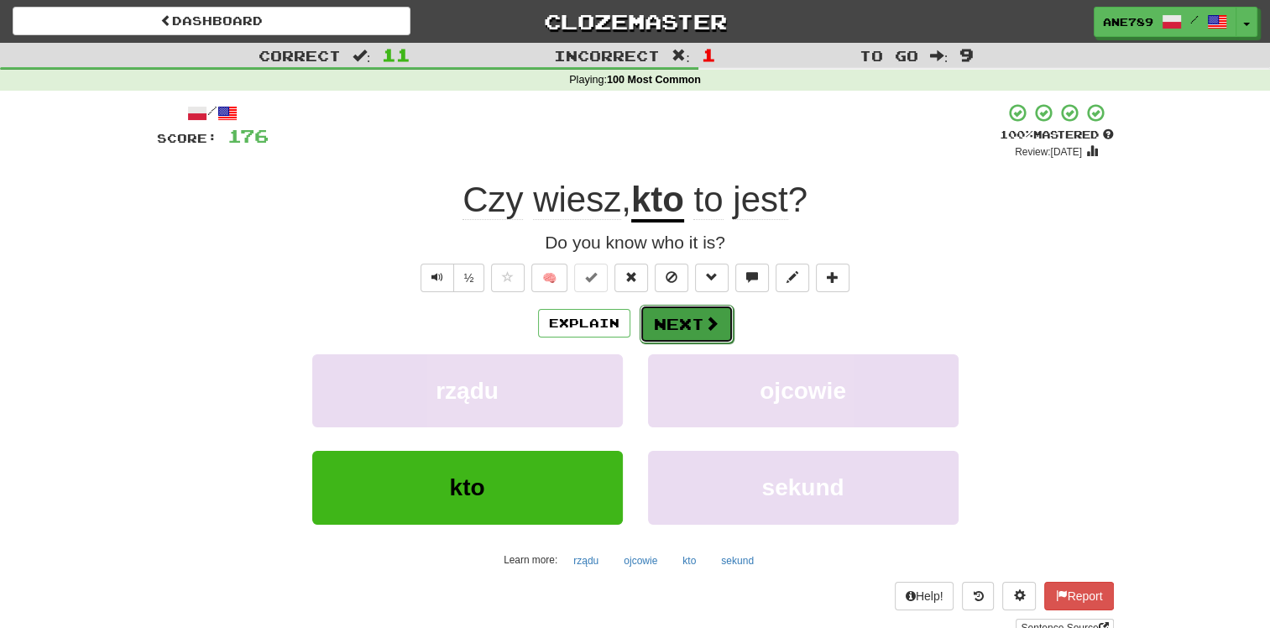
click at [685, 334] on button "Next" at bounding box center [686, 324] width 94 height 39
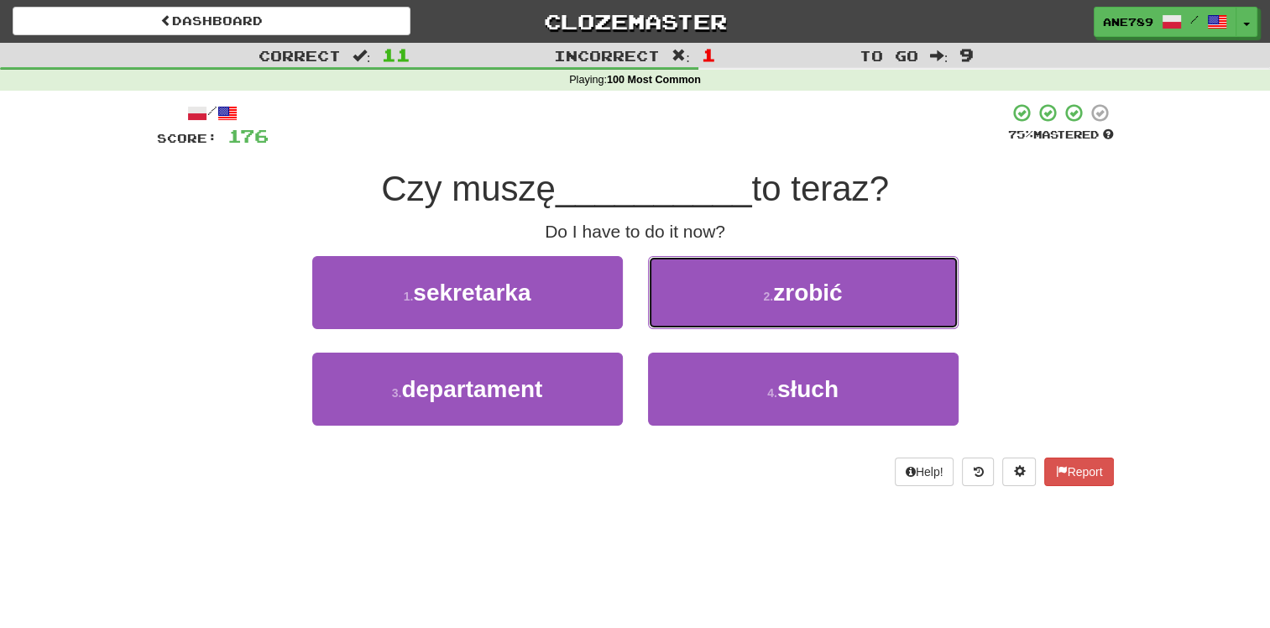
drag, startPoint x: 749, startPoint y: 301, endPoint x: 602, endPoint y: 346, distance: 153.4
click at [711, 316] on button "2 . zrobić" at bounding box center [803, 292] width 310 height 73
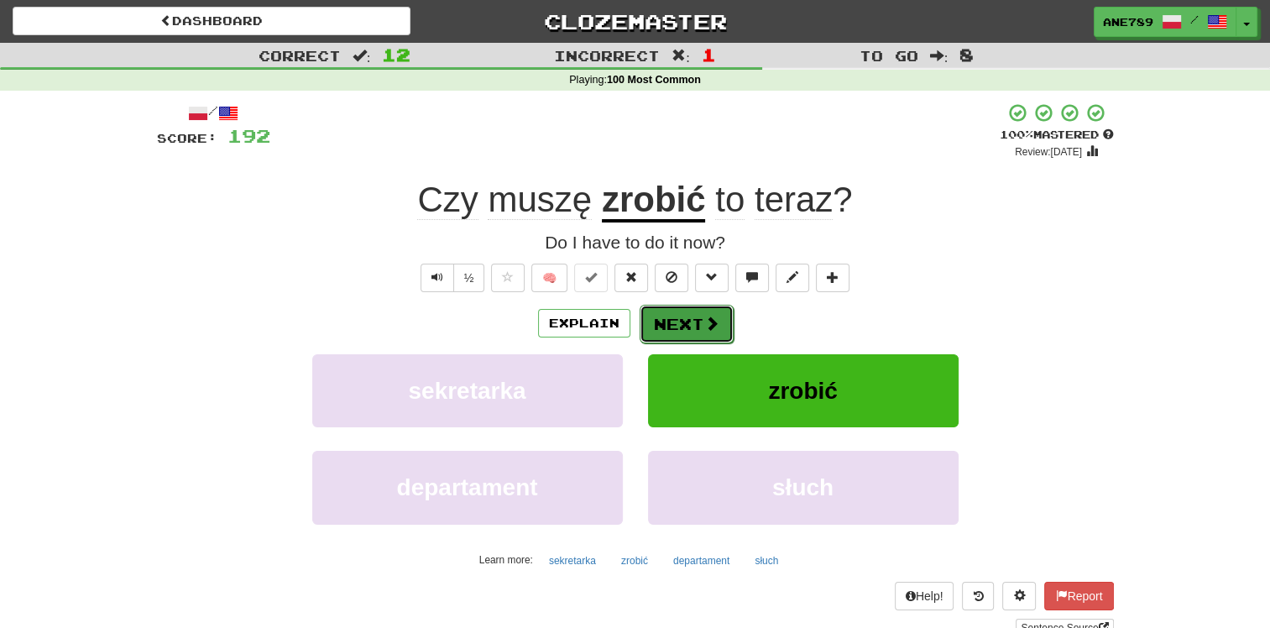
click at [681, 327] on button "Next" at bounding box center [686, 324] width 94 height 39
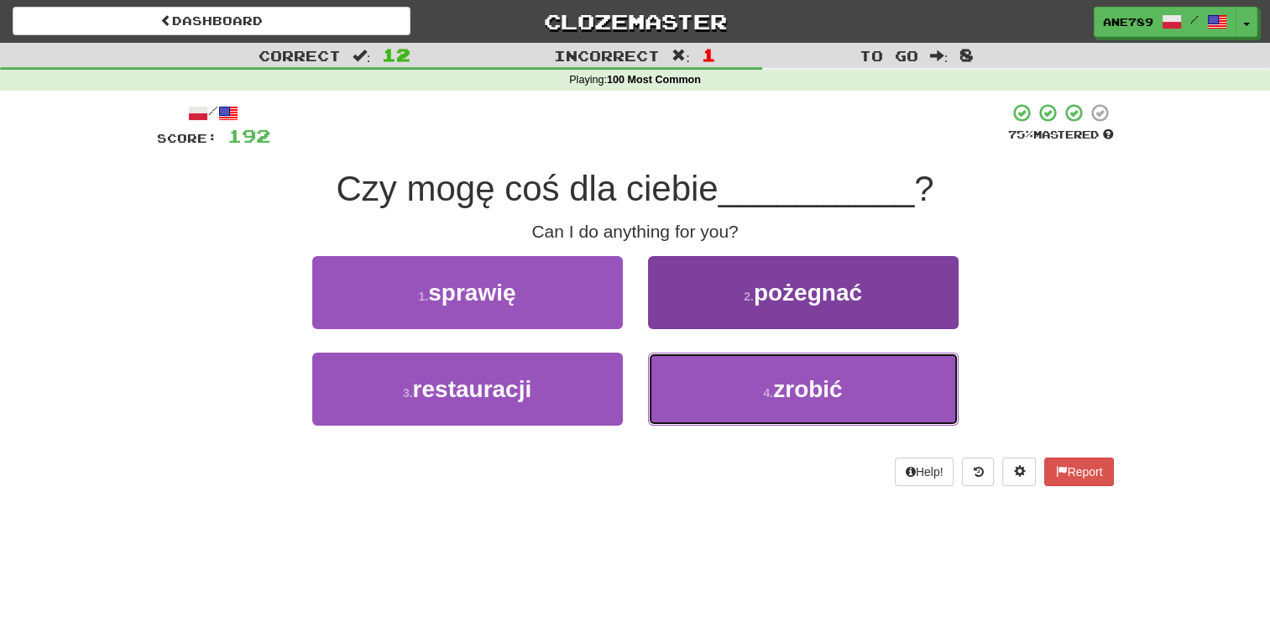
click at [742, 394] on button "4 . zrobić" at bounding box center [803, 388] width 310 height 73
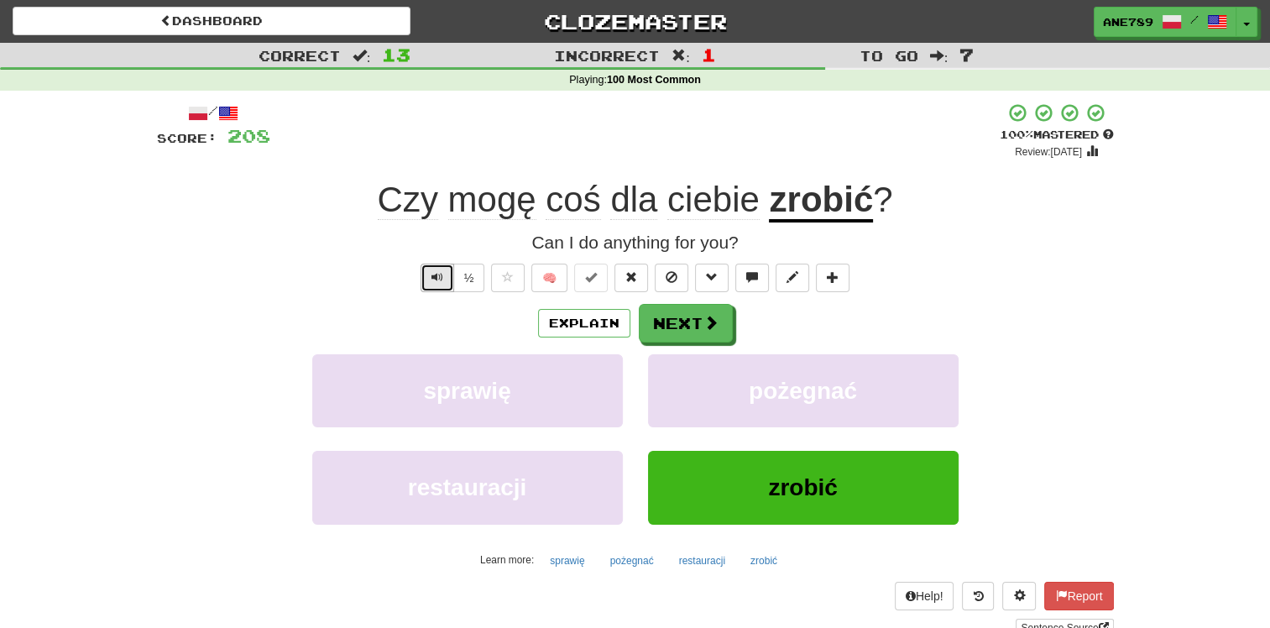
click at [433, 266] on button "Text-to-speech controls" at bounding box center [437, 277] width 34 height 29
click at [446, 288] on button "Text-to-speech controls" at bounding box center [437, 277] width 34 height 29
click at [711, 328] on span at bounding box center [711, 323] width 15 height 15
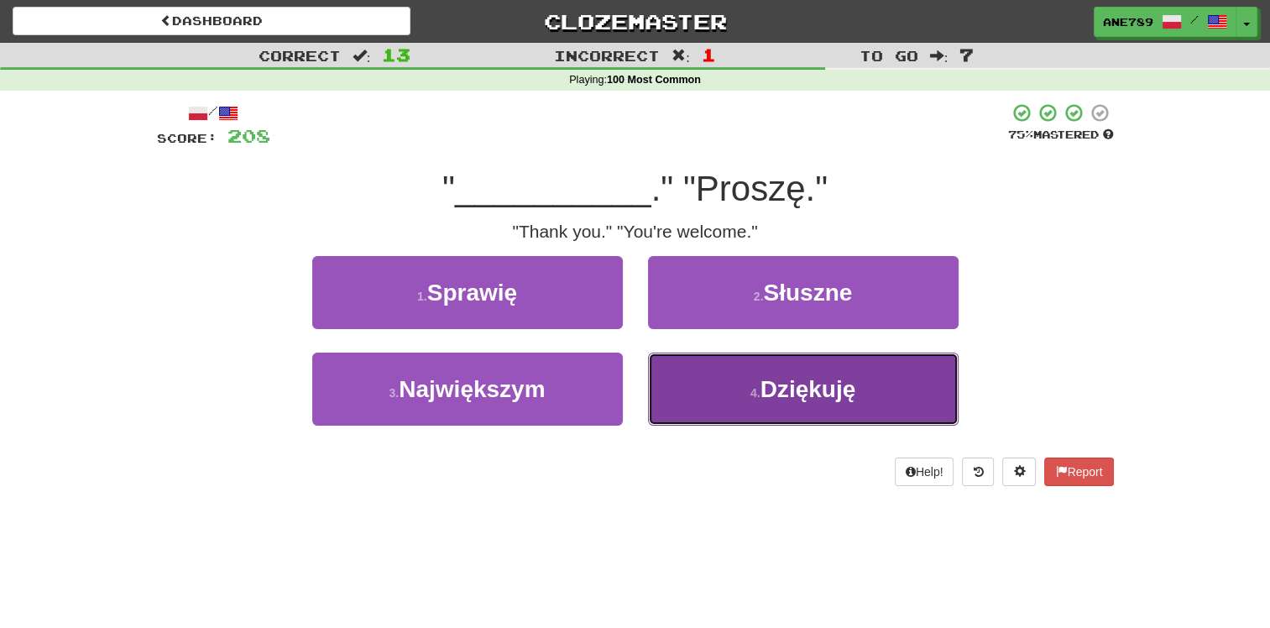
click at [764, 391] on span "Dziękuję" at bounding box center [808, 389] width 96 height 26
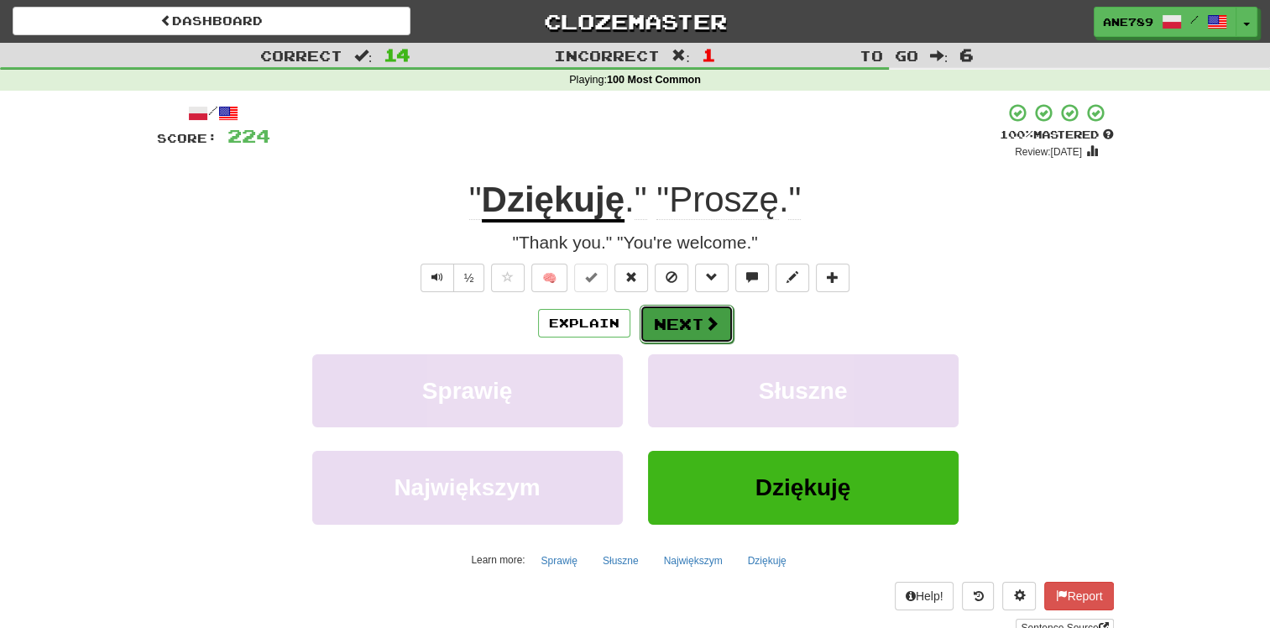
click at [681, 315] on button "Next" at bounding box center [686, 324] width 94 height 39
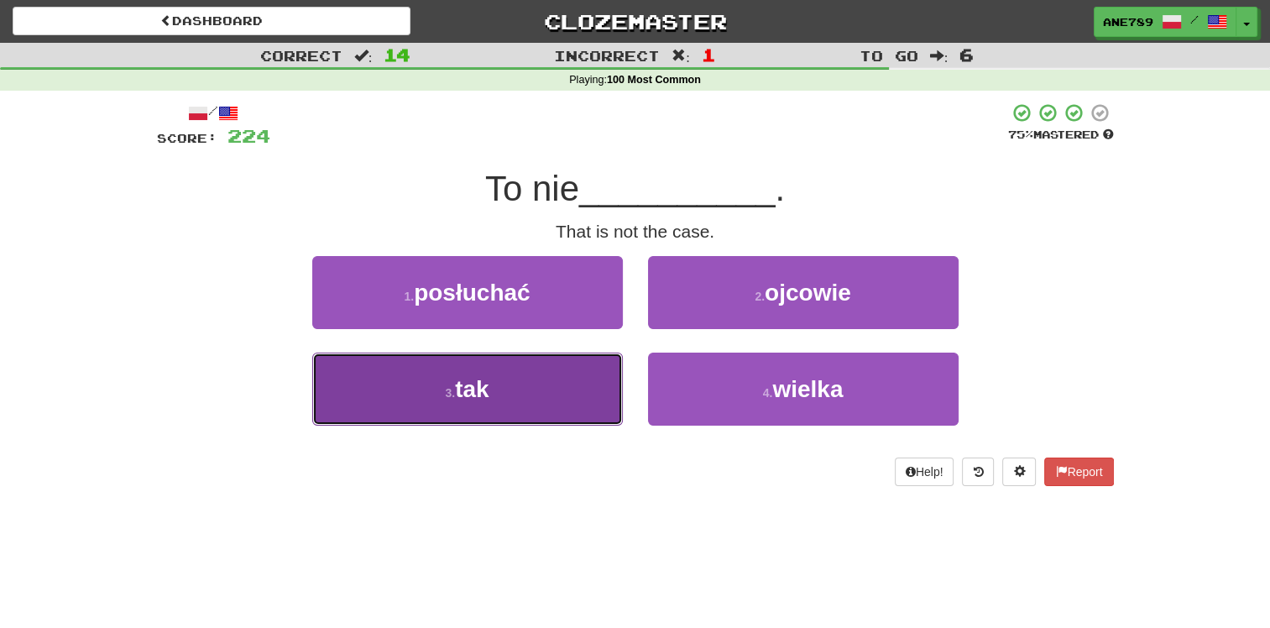
click at [617, 377] on button "3 . tak" at bounding box center [467, 388] width 310 height 73
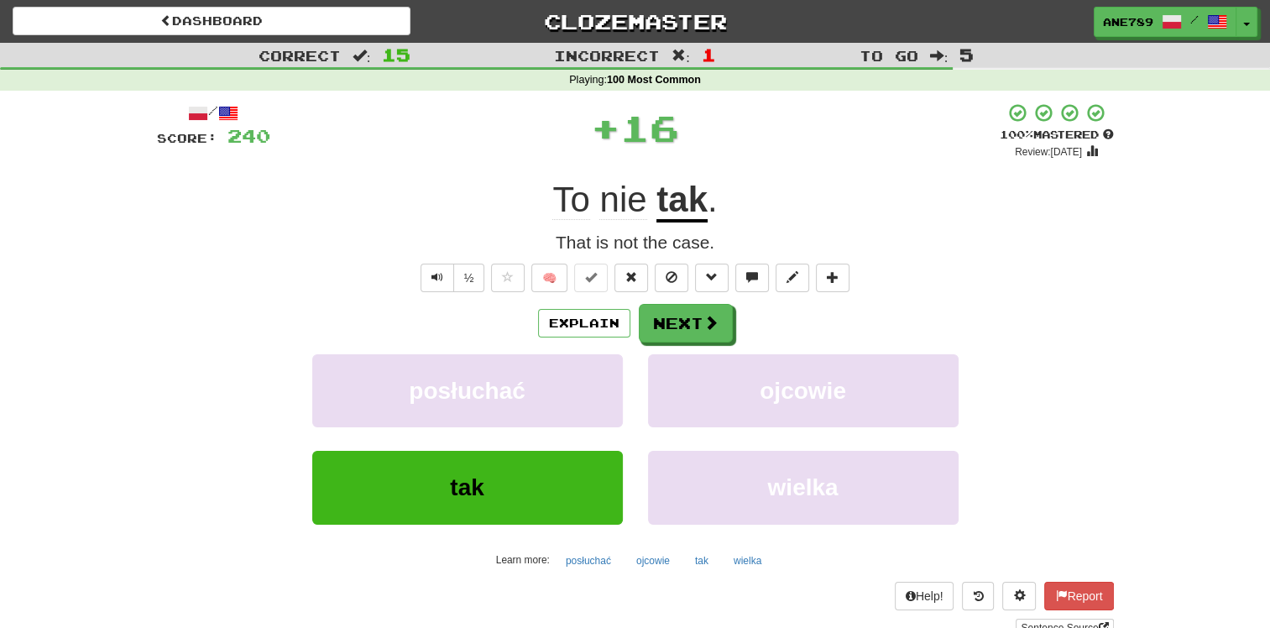
click at [681, 211] on u "tak" at bounding box center [681, 201] width 51 height 43
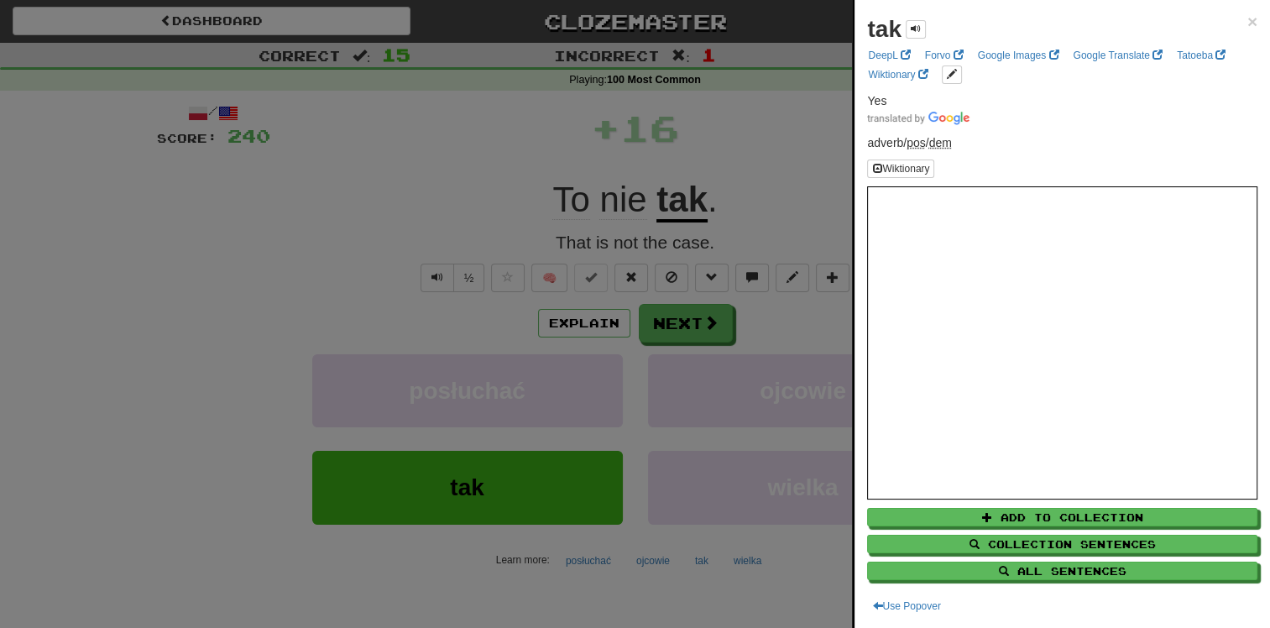
click at [759, 201] on div at bounding box center [635, 314] width 1270 height 628
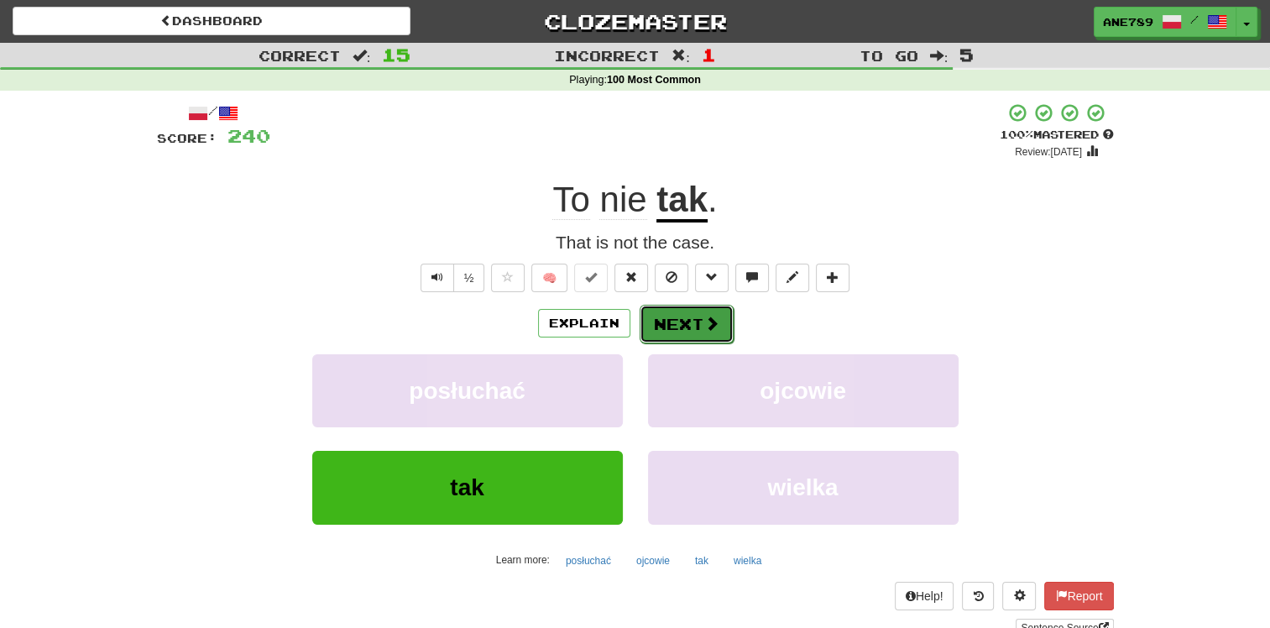
click at [685, 329] on button "Next" at bounding box center [686, 324] width 94 height 39
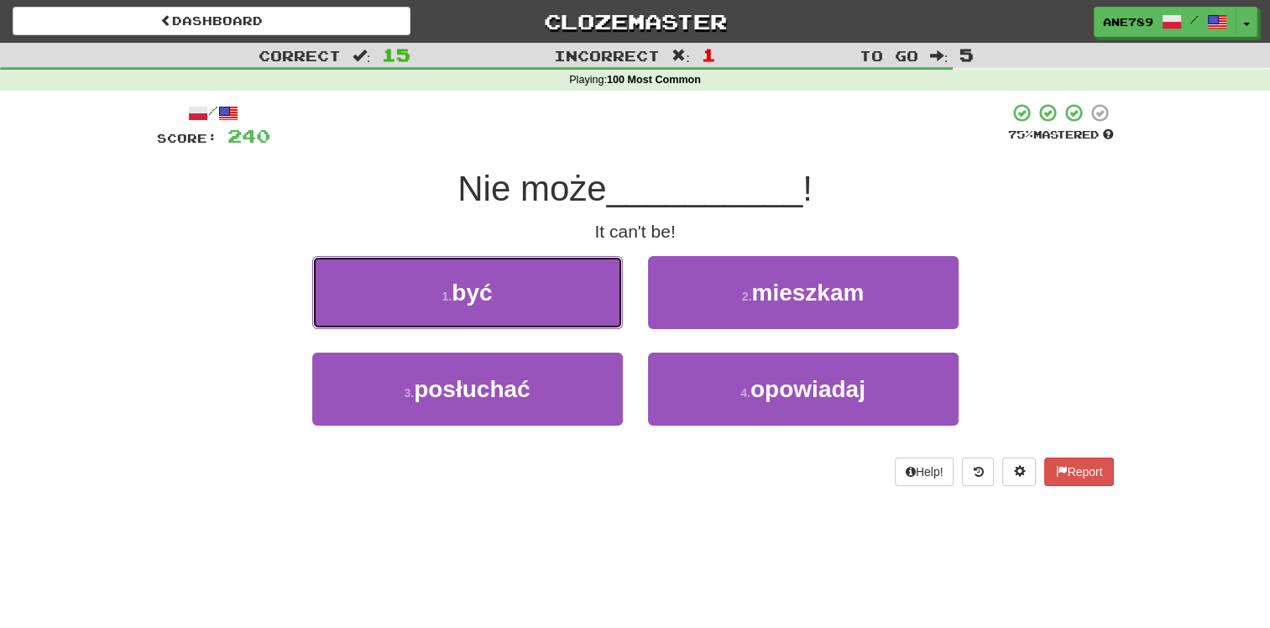
click at [553, 298] on button "1 . być" at bounding box center [467, 292] width 310 height 73
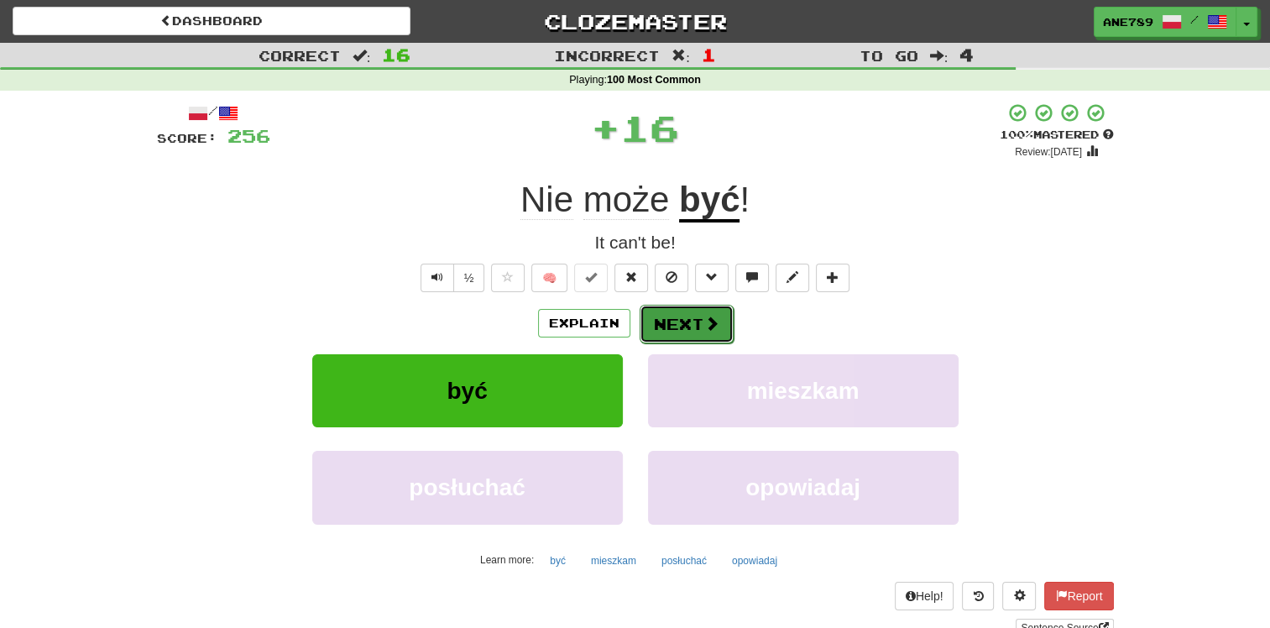
click at [707, 316] on span at bounding box center [711, 323] width 15 height 15
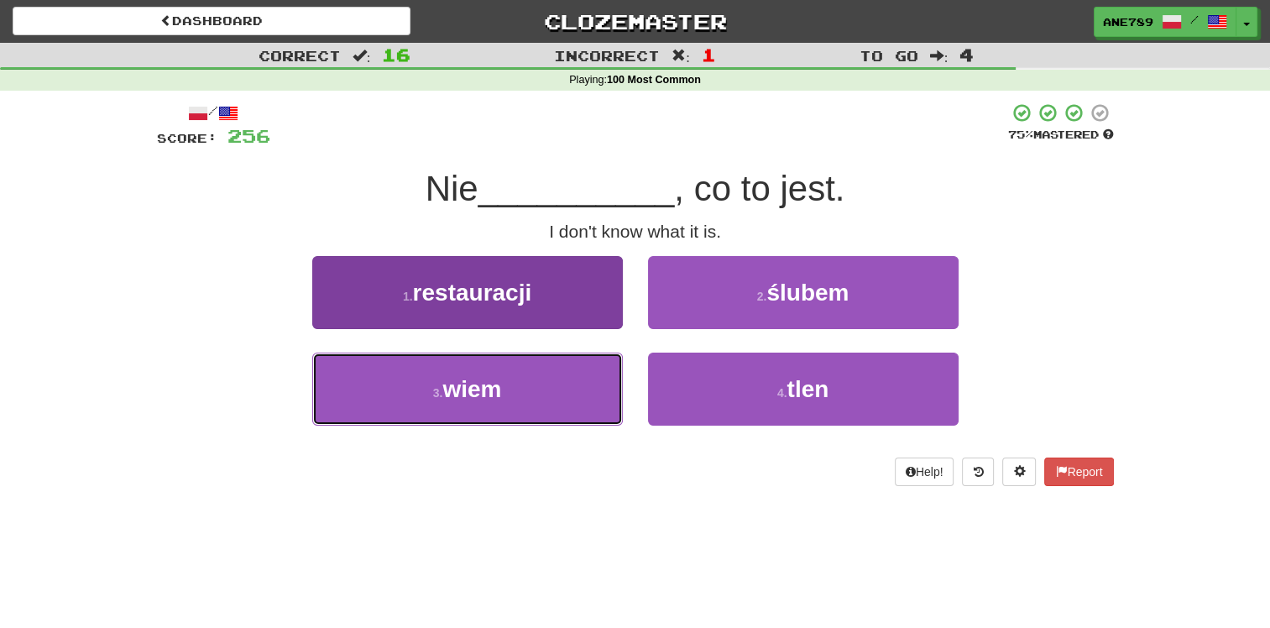
click at [587, 396] on button "3 . wiem" at bounding box center [467, 388] width 310 height 73
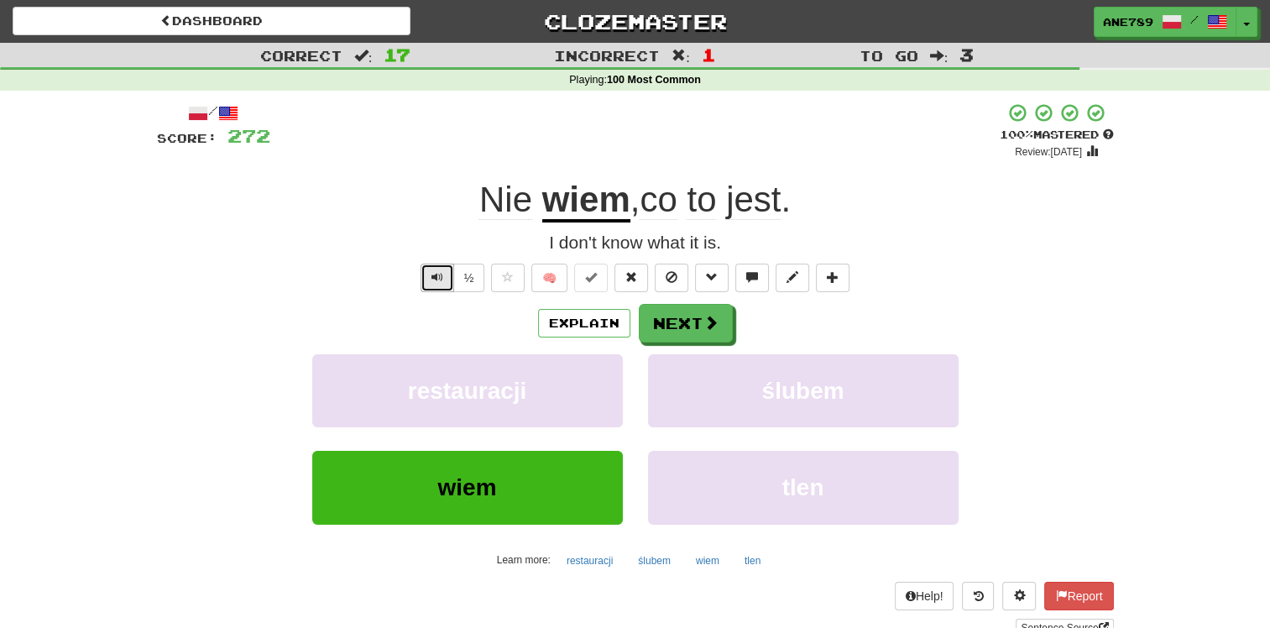
click at [434, 274] on span "Text-to-speech controls" at bounding box center [437, 277] width 12 height 12
click at [691, 330] on button "Next" at bounding box center [686, 324] width 94 height 39
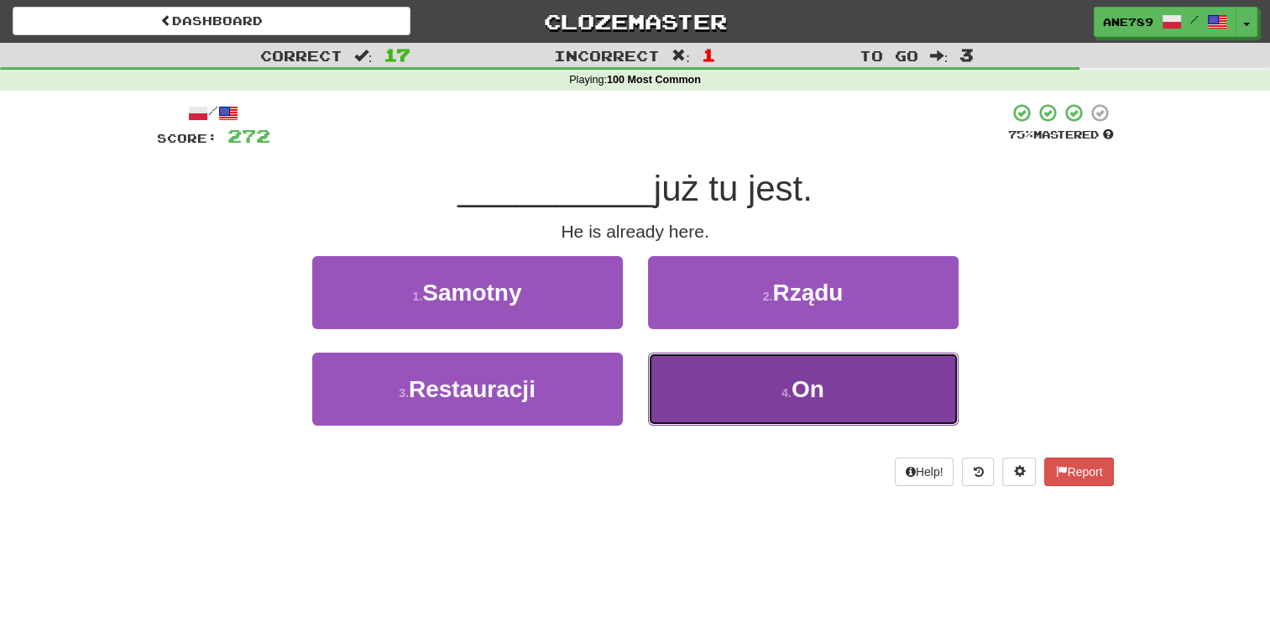
click at [725, 384] on button "4 . On" at bounding box center [803, 388] width 310 height 73
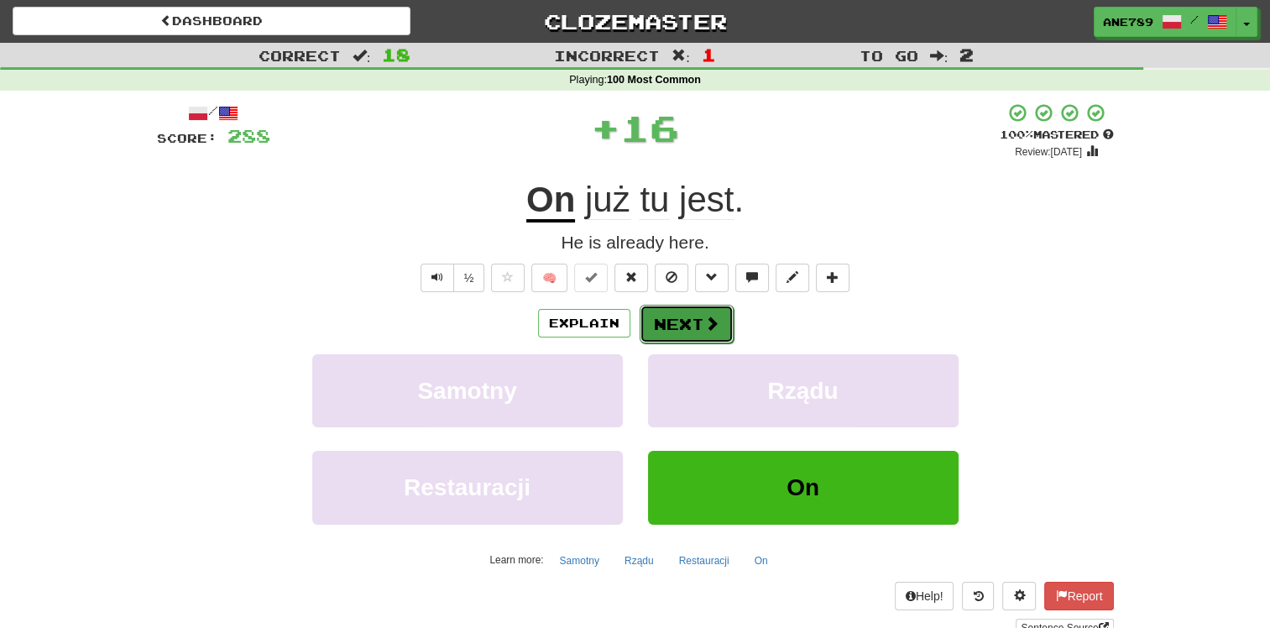
click at [699, 323] on button "Next" at bounding box center [686, 324] width 94 height 39
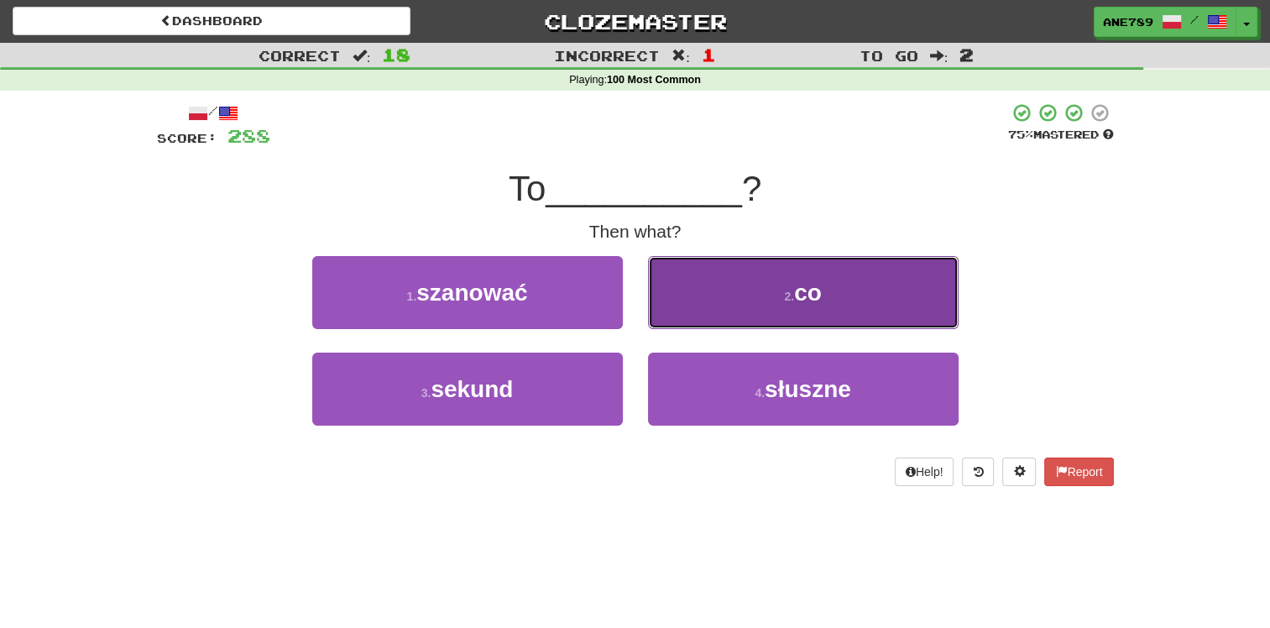
click at [722, 315] on button "2 . co" at bounding box center [803, 292] width 310 height 73
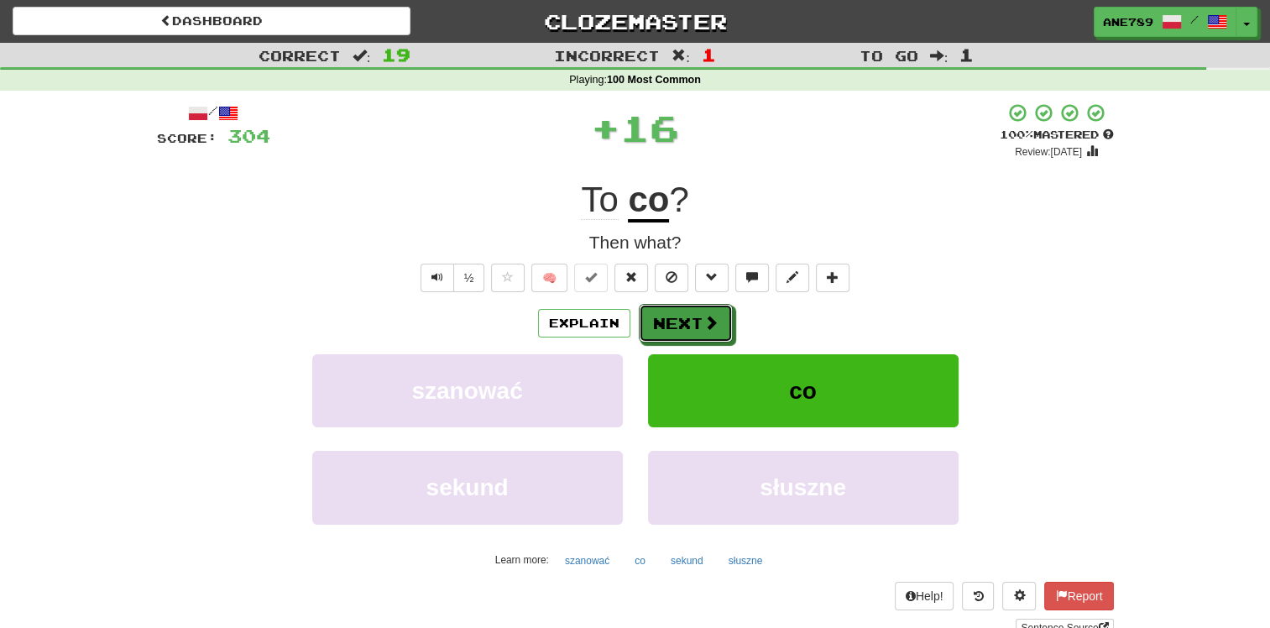
click at [691, 331] on button "Next" at bounding box center [686, 323] width 94 height 39
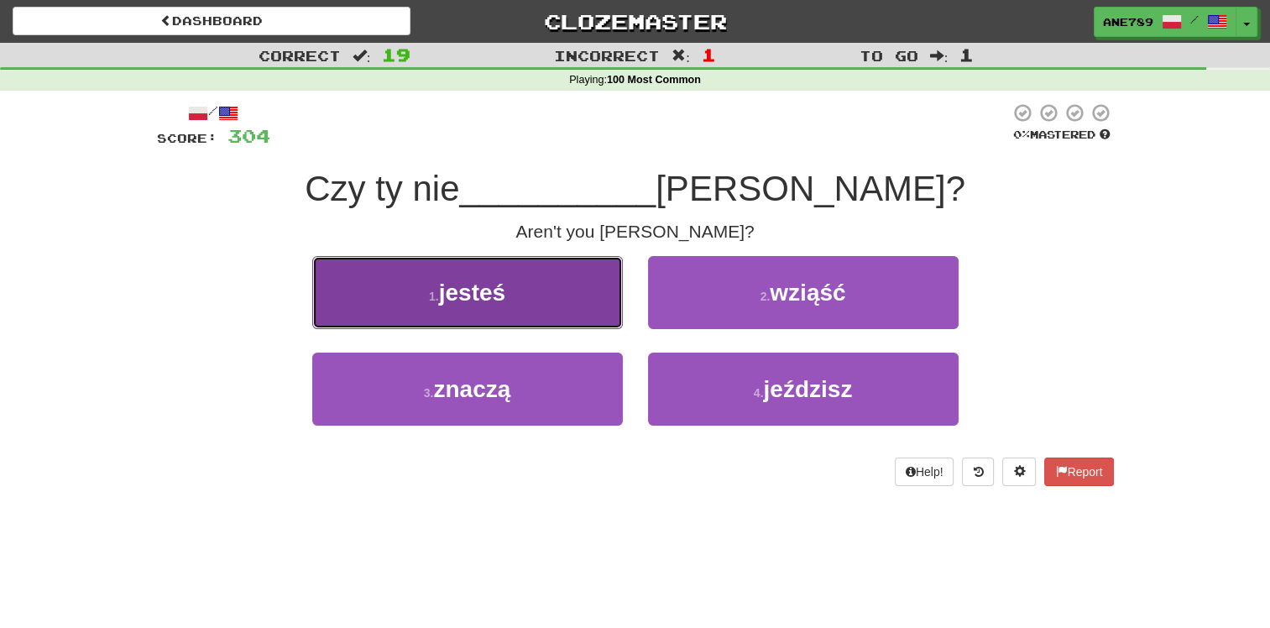
click at [522, 302] on button "1 . jesteś" at bounding box center [467, 292] width 310 height 73
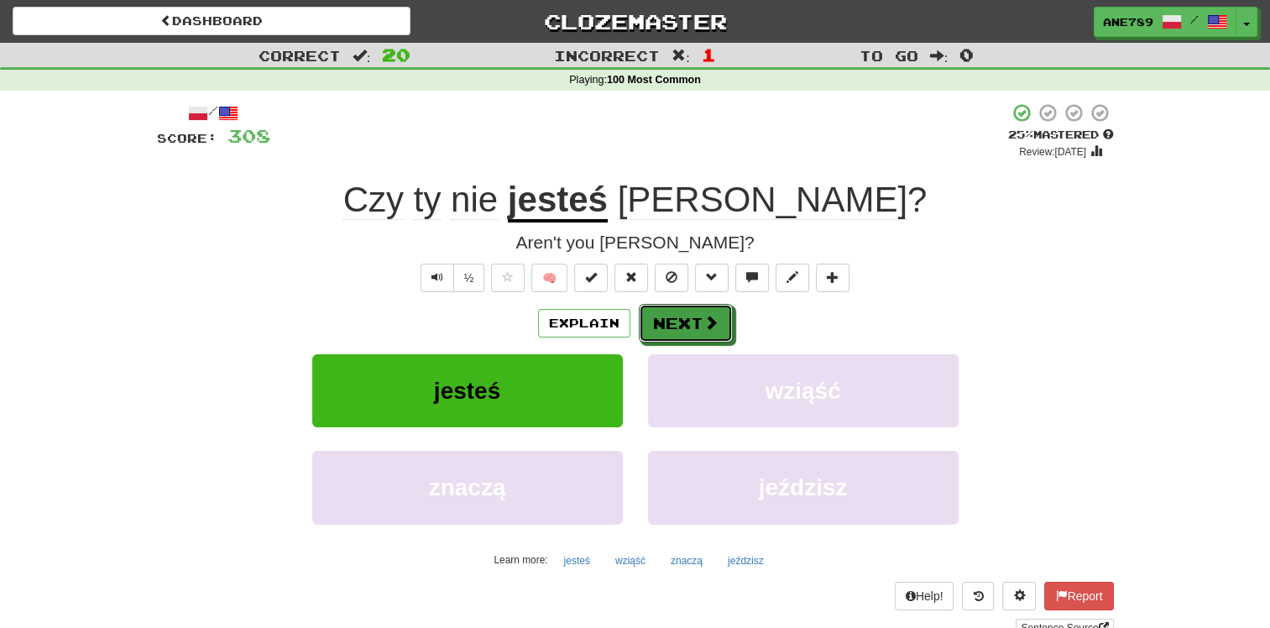
click at [712, 329] on span at bounding box center [710, 322] width 15 height 15
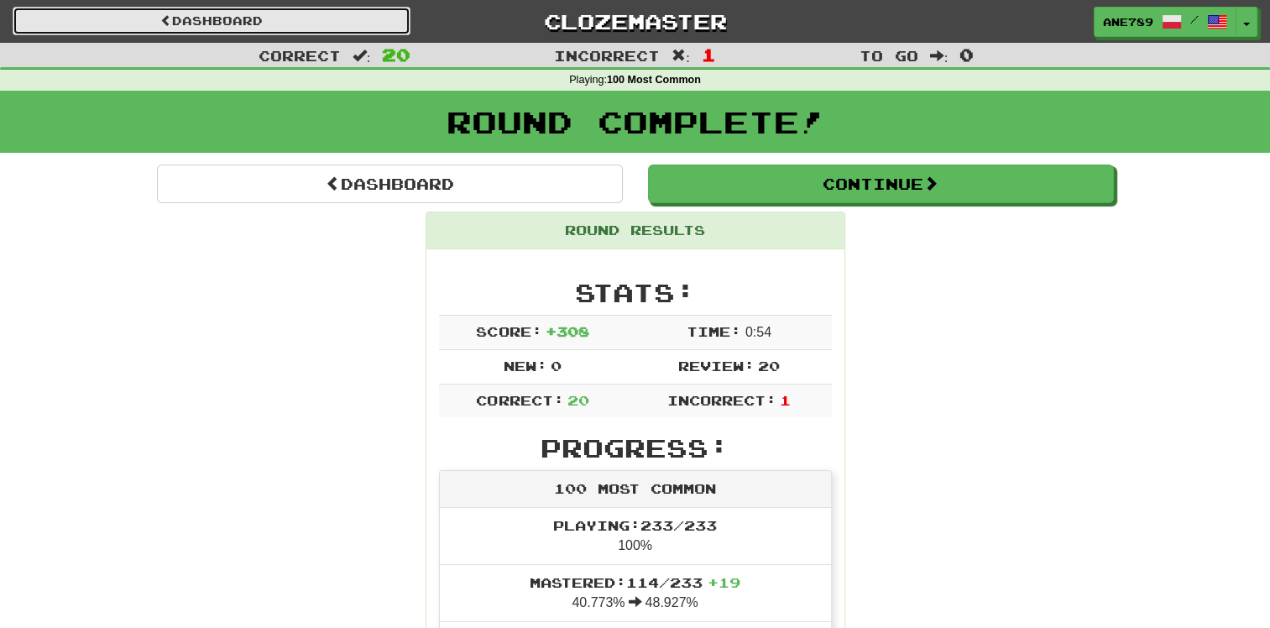
click at [344, 26] on link "Dashboard" at bounding box center [212, 21] width 398 height 29
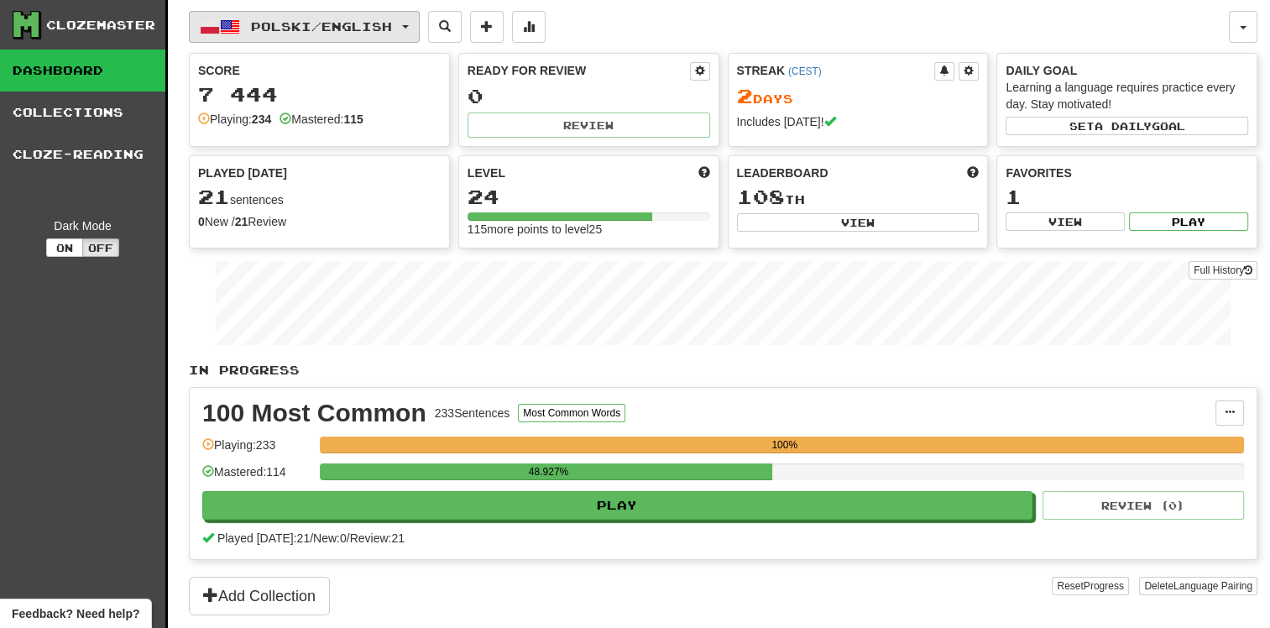
click at [365, 31] on span "Polski / English" at bounding box center [321, 26] width 141 height 14
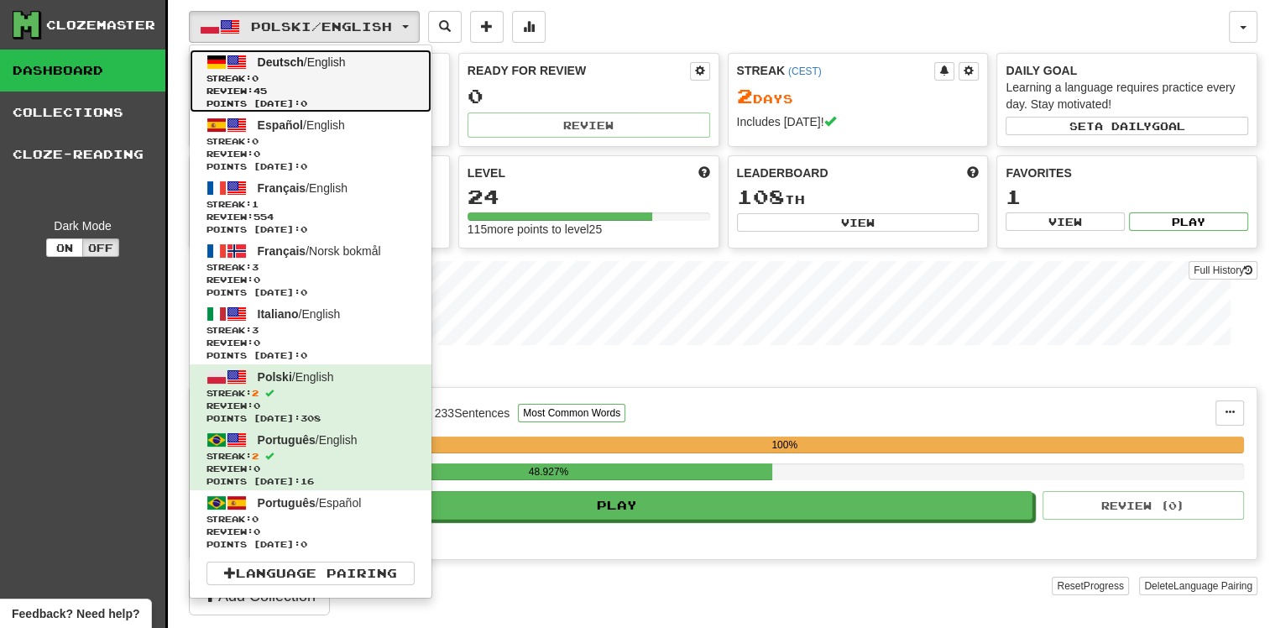
click at [340, 91] on span "Review: 45" at bounding box center [310, 91] width 208 height 13
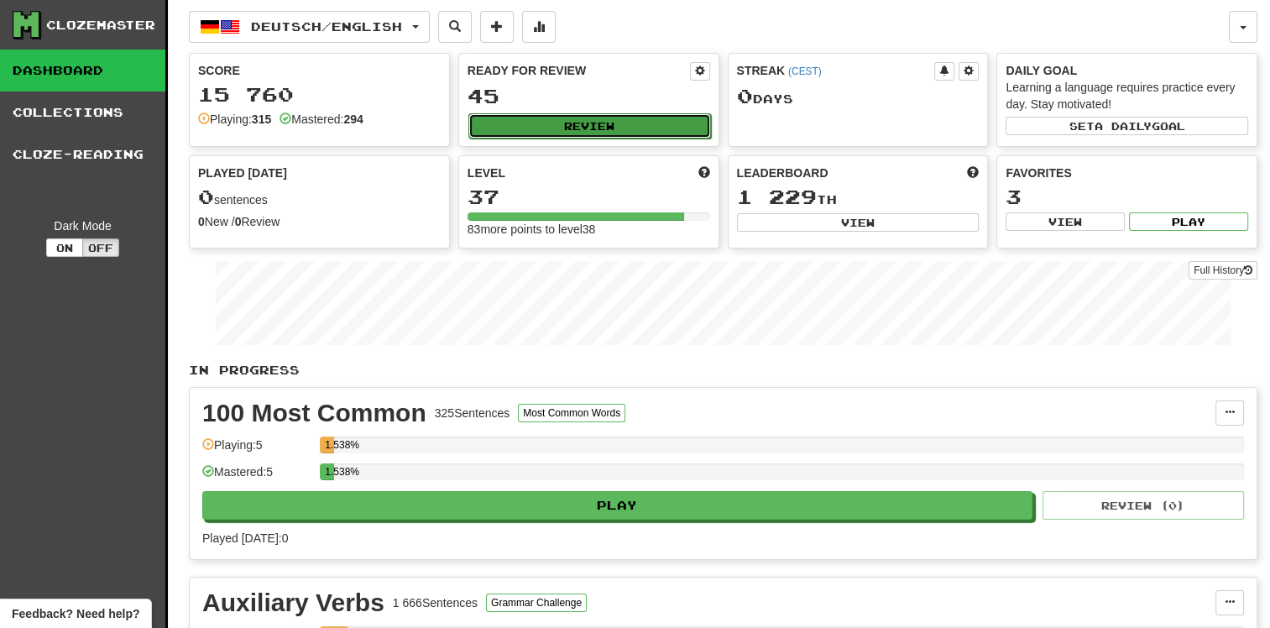
click at [554, 128] on button "Review" at bounding box center [589, 125] width 243 height 25
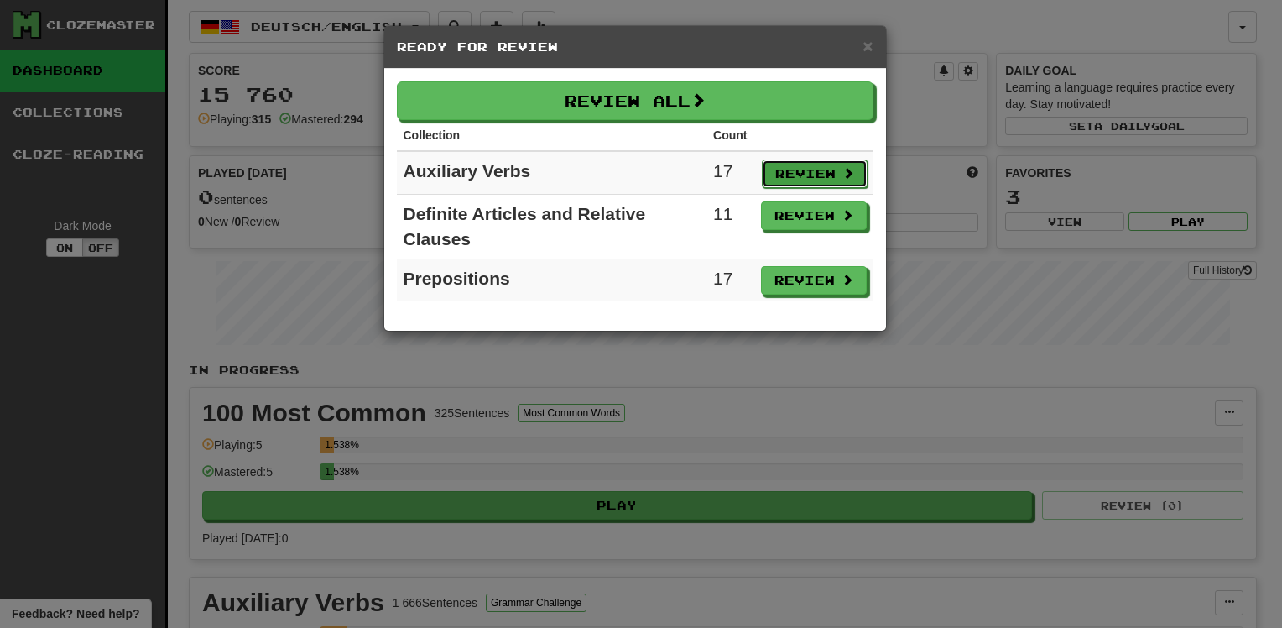
click at [796, 172] on button "Review" at bounding box center [815, 173] width 106 height 29
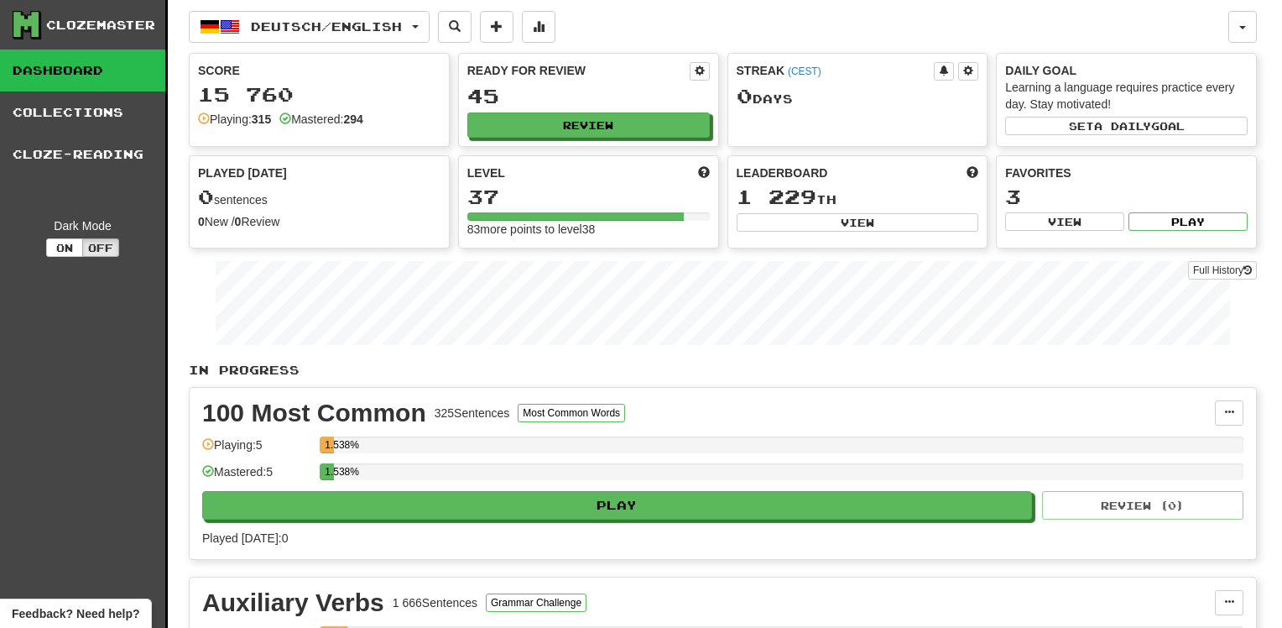
select select "**"
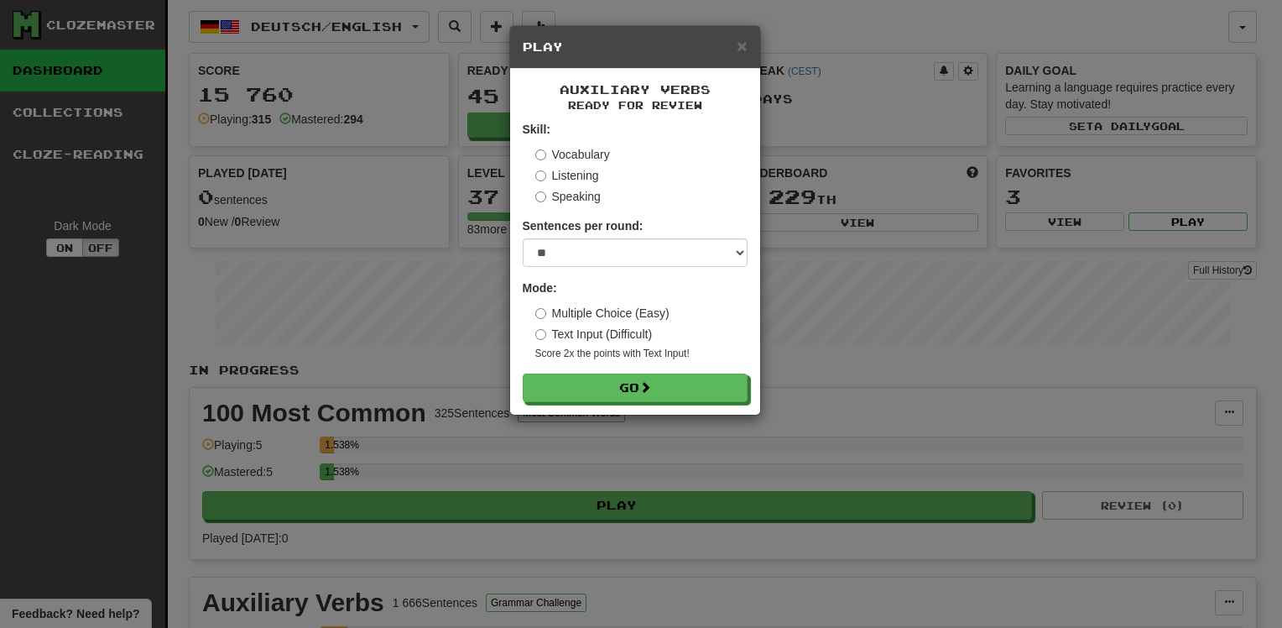
click at [644, 357] on small "Score 2x the points with Text Input !" at bounding box center [641, 354] width 212 height 14
click at [651, 389] on span at bounding box center [646, 388] width 12 height 12
